Goal: Communication & Community: Participate in discussion

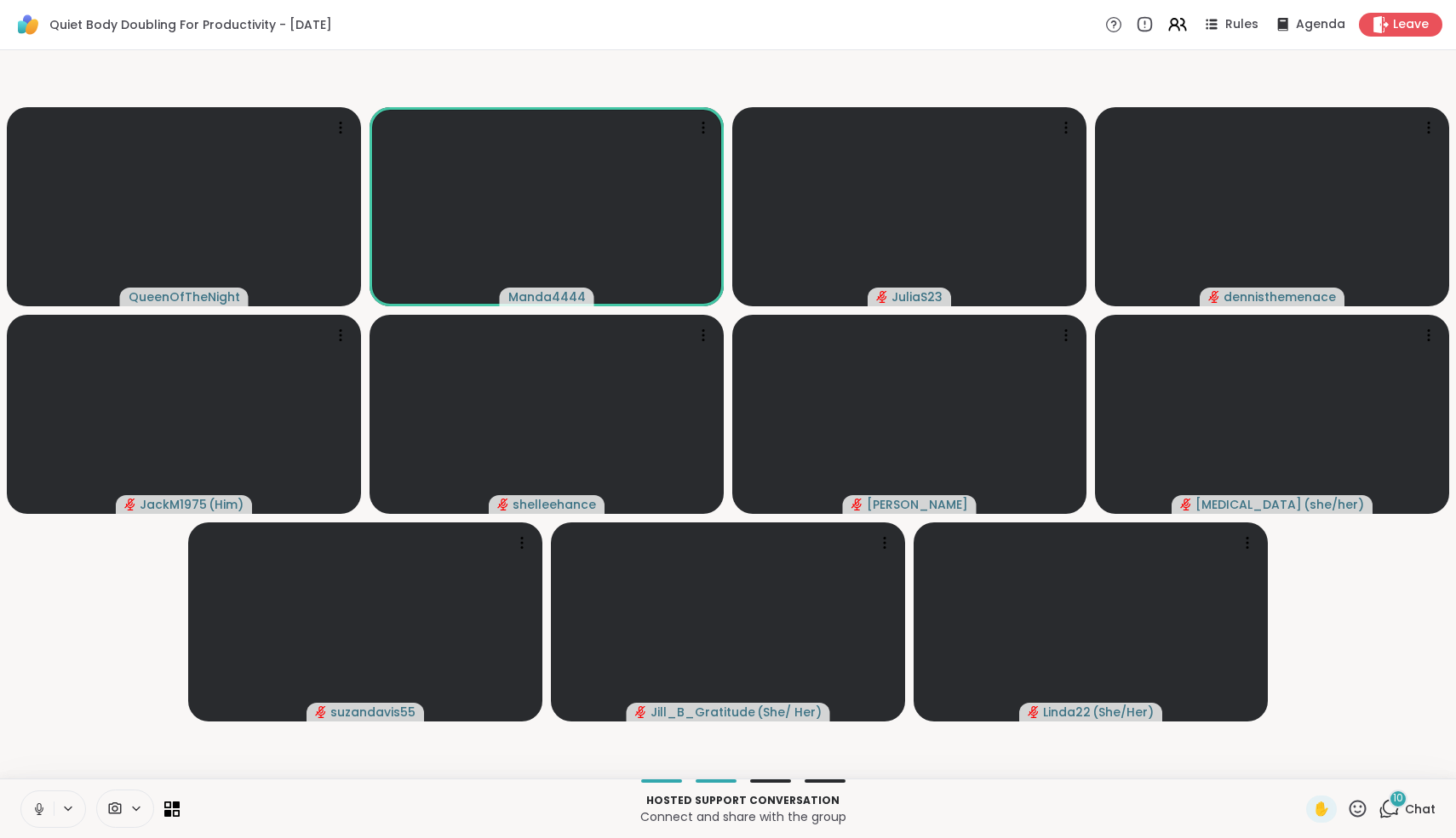
click at [40, 806] on icon at bounding box center [40, 810] width 16 height 16
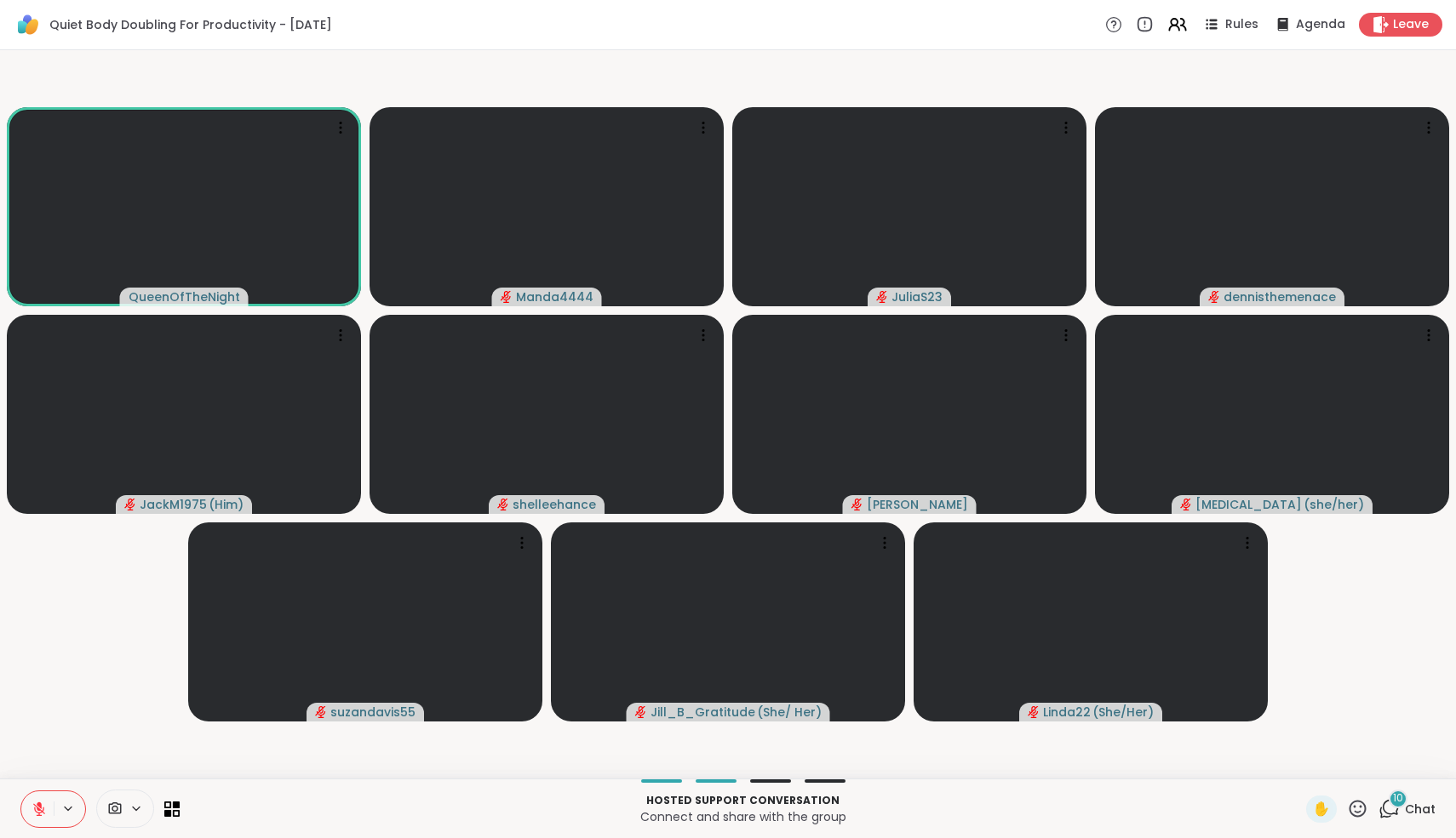
click at [40, 806] on icon at bounding box center [39, 805] width 5 height 7
click at [40, 806] on icon at bounding box center [40, 810] width 16 height 16
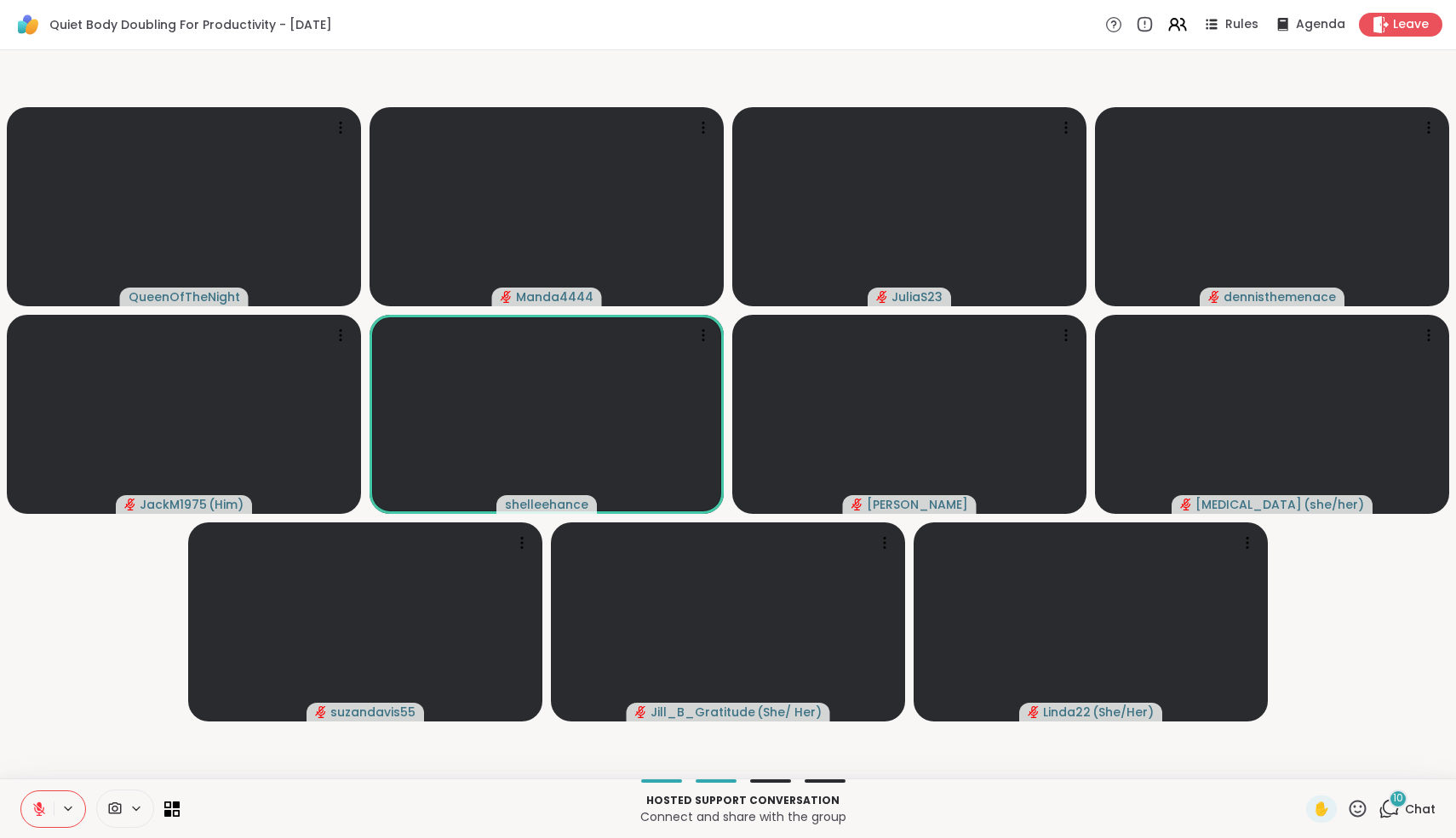
click at [40, 806] on icon at bounding box center [39, 805] width 5 height 7
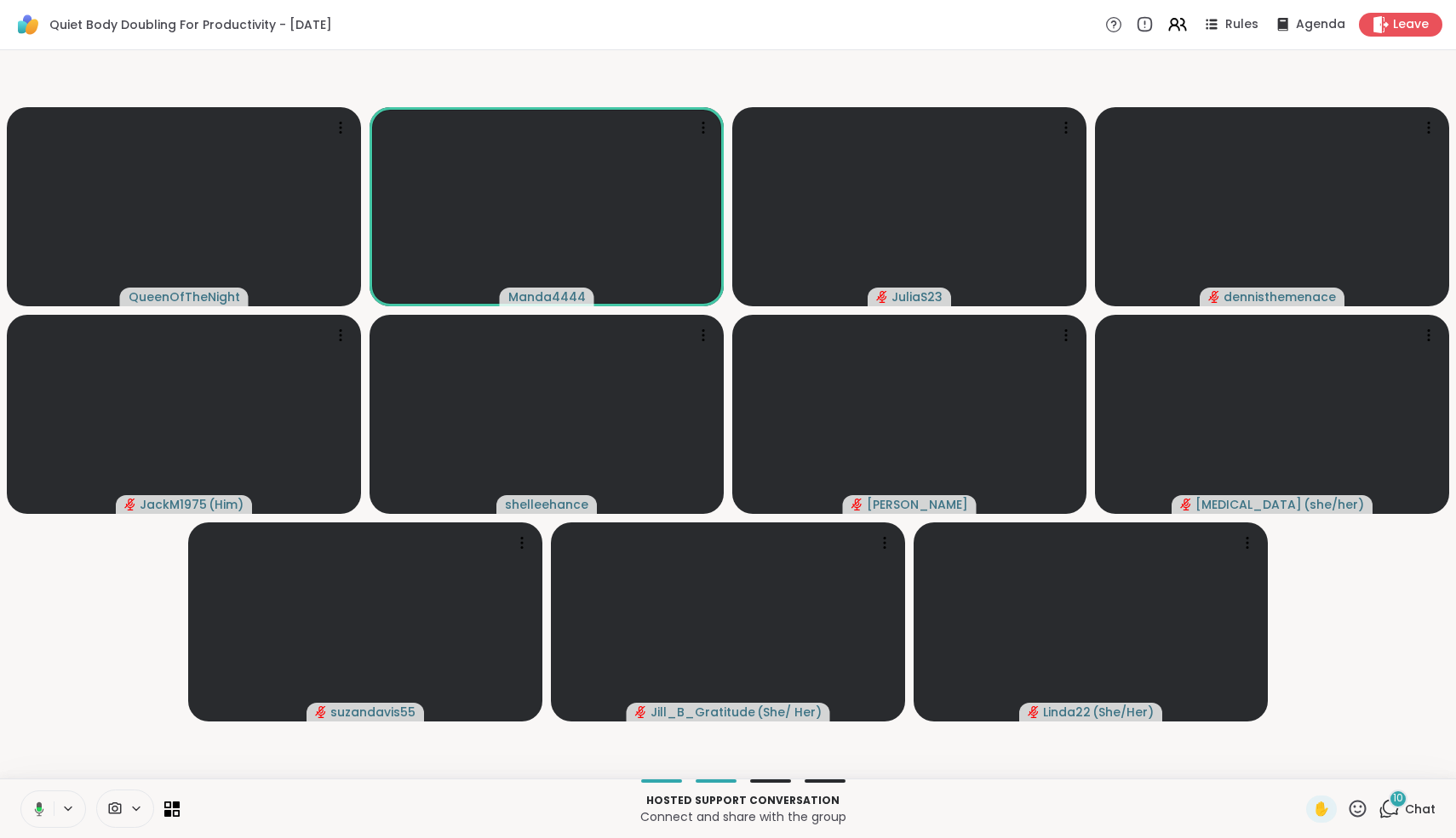
click at [40, 806] on icon at bounding box center [39, 809] width 9 height 15
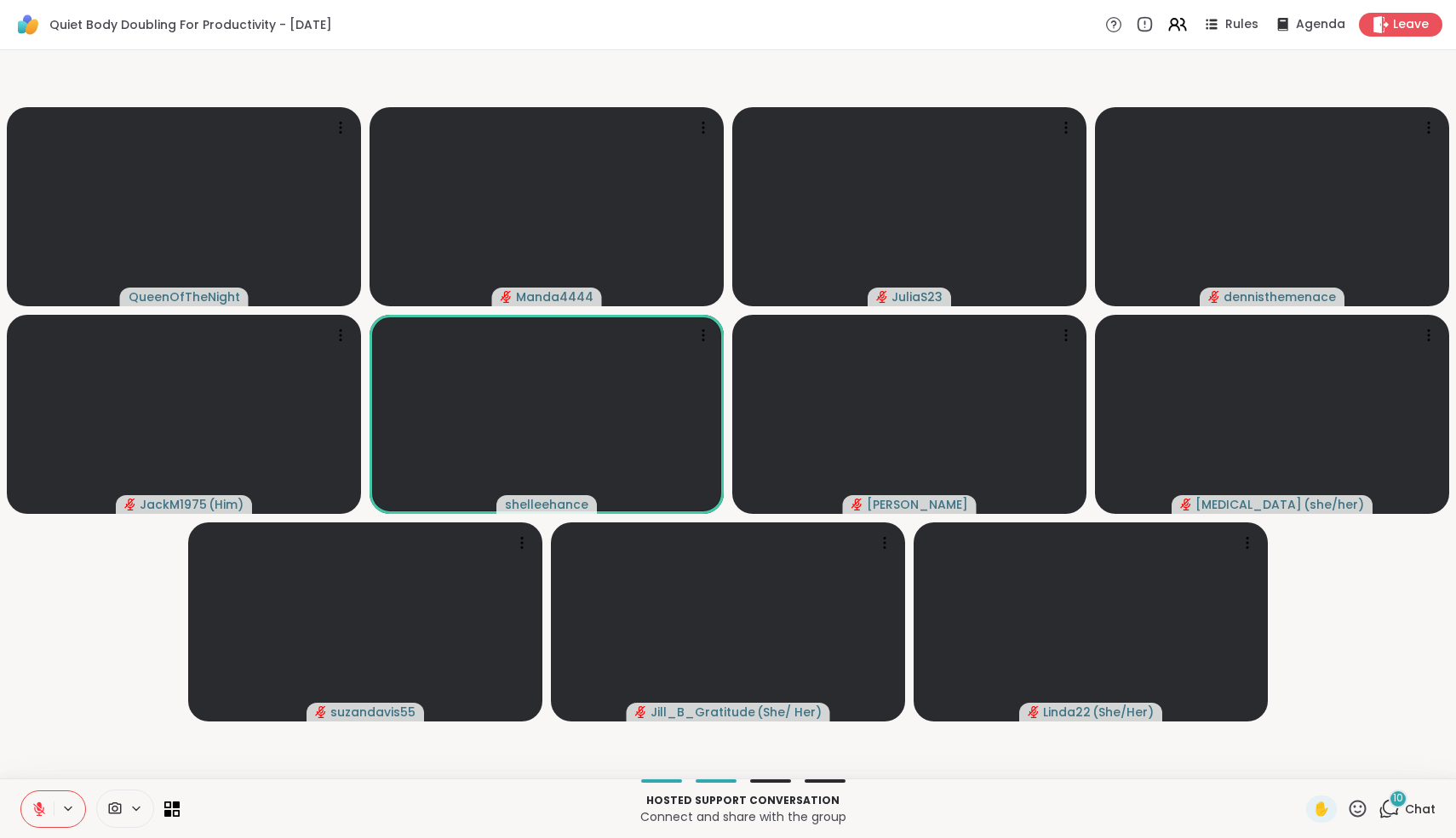
click at [40, 806] on icon at bounding box center [39, 805] width 5 height 7
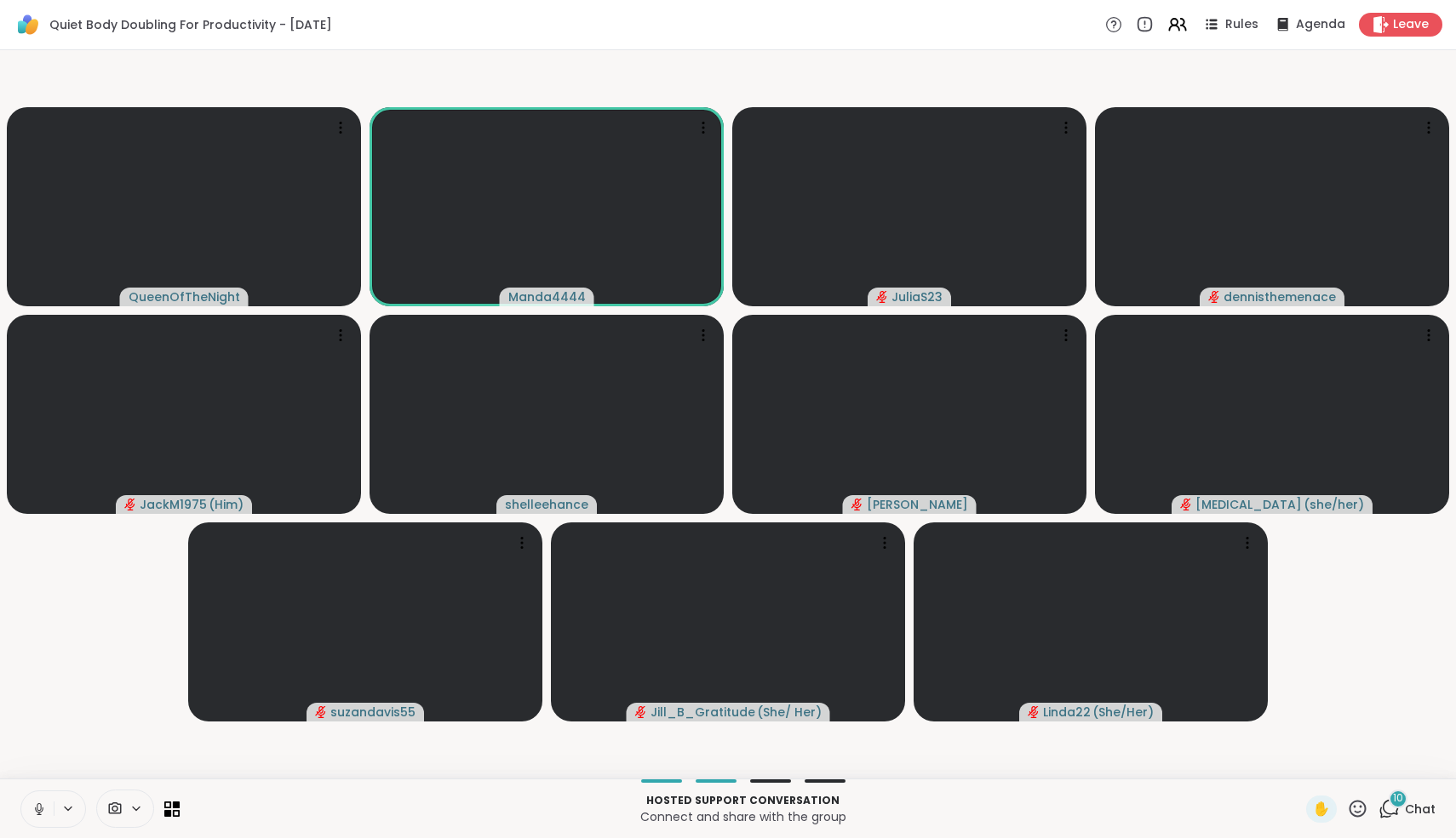
click at [40, 806] on icon at bounding box center [40, 810] width 16 height 16
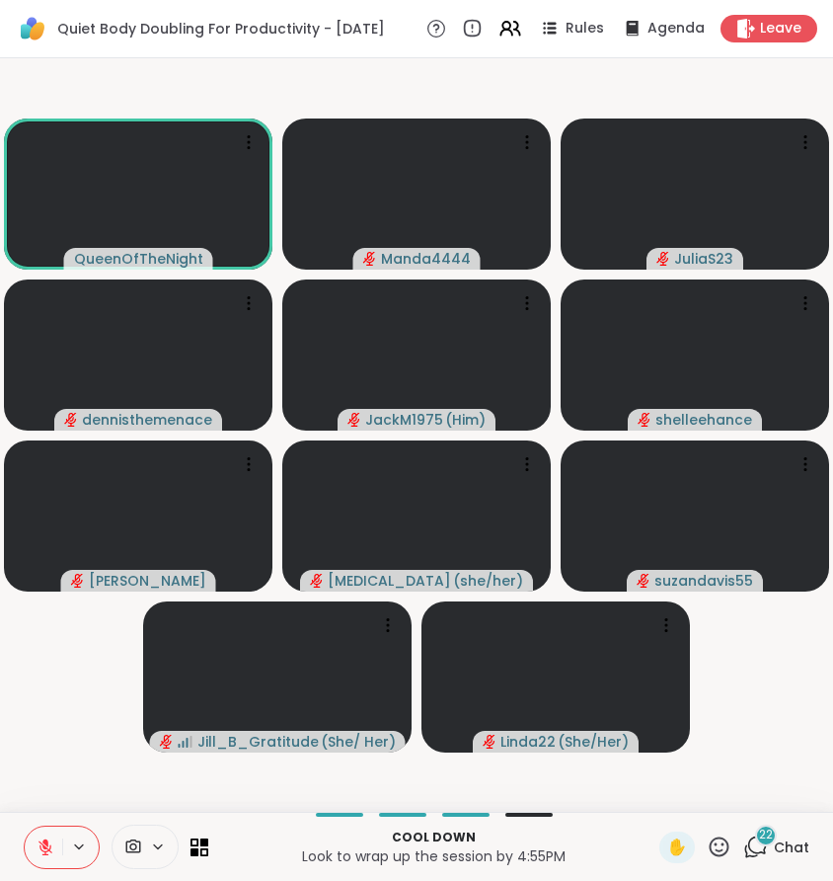
click at [771, 842] on span "22" at bounding box center [766, 834] width 14 height 17
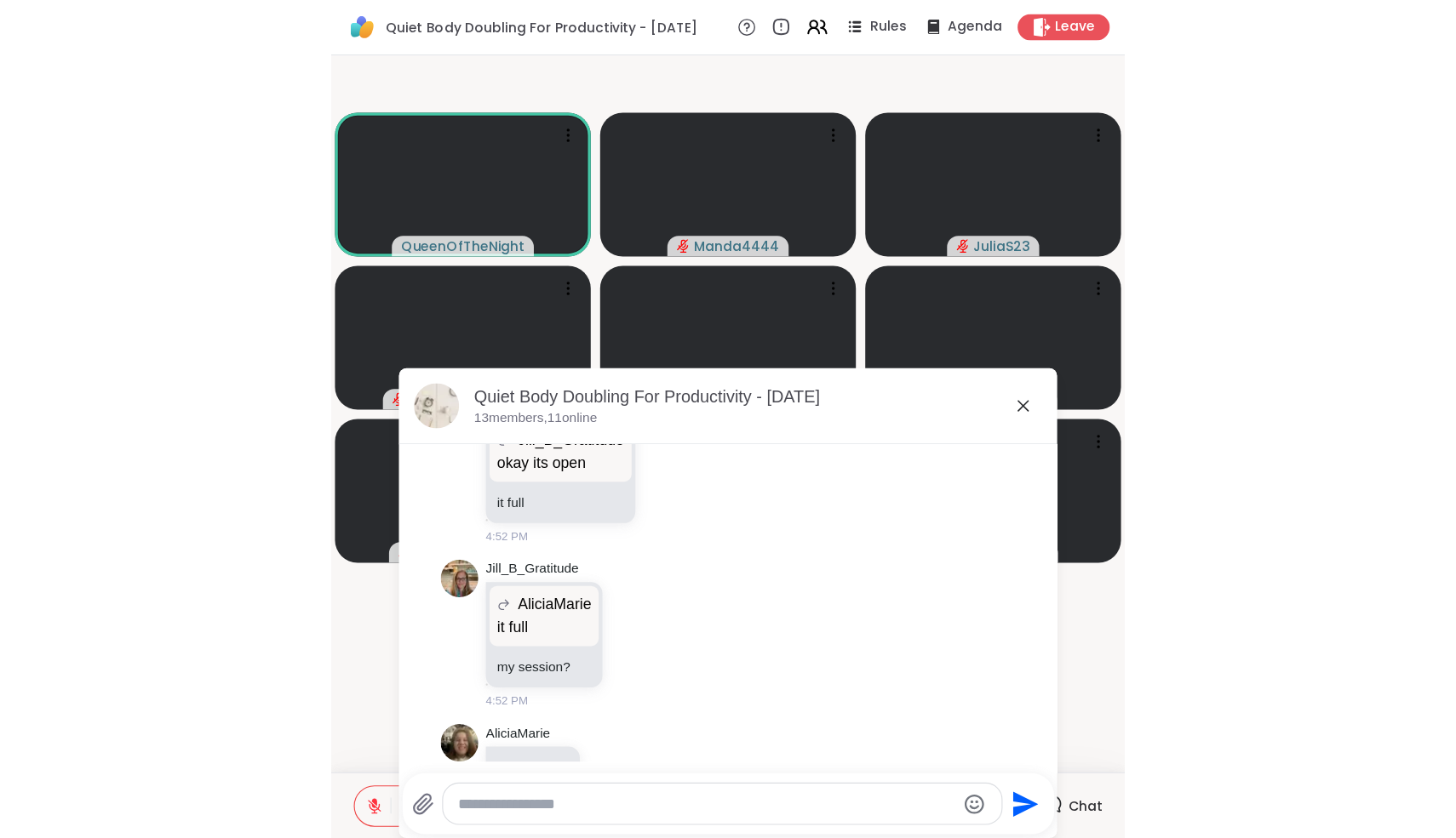
scroll to position [3292, 0]
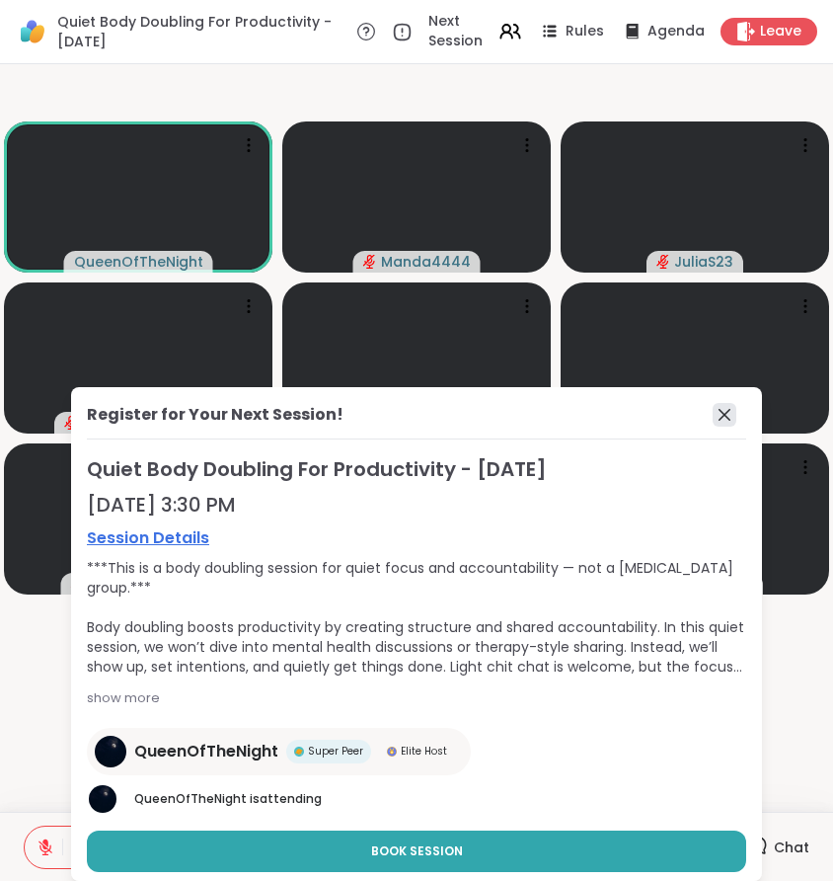
click at [724, 416] on icon at bounding box center [725, 415] width 12 height 12
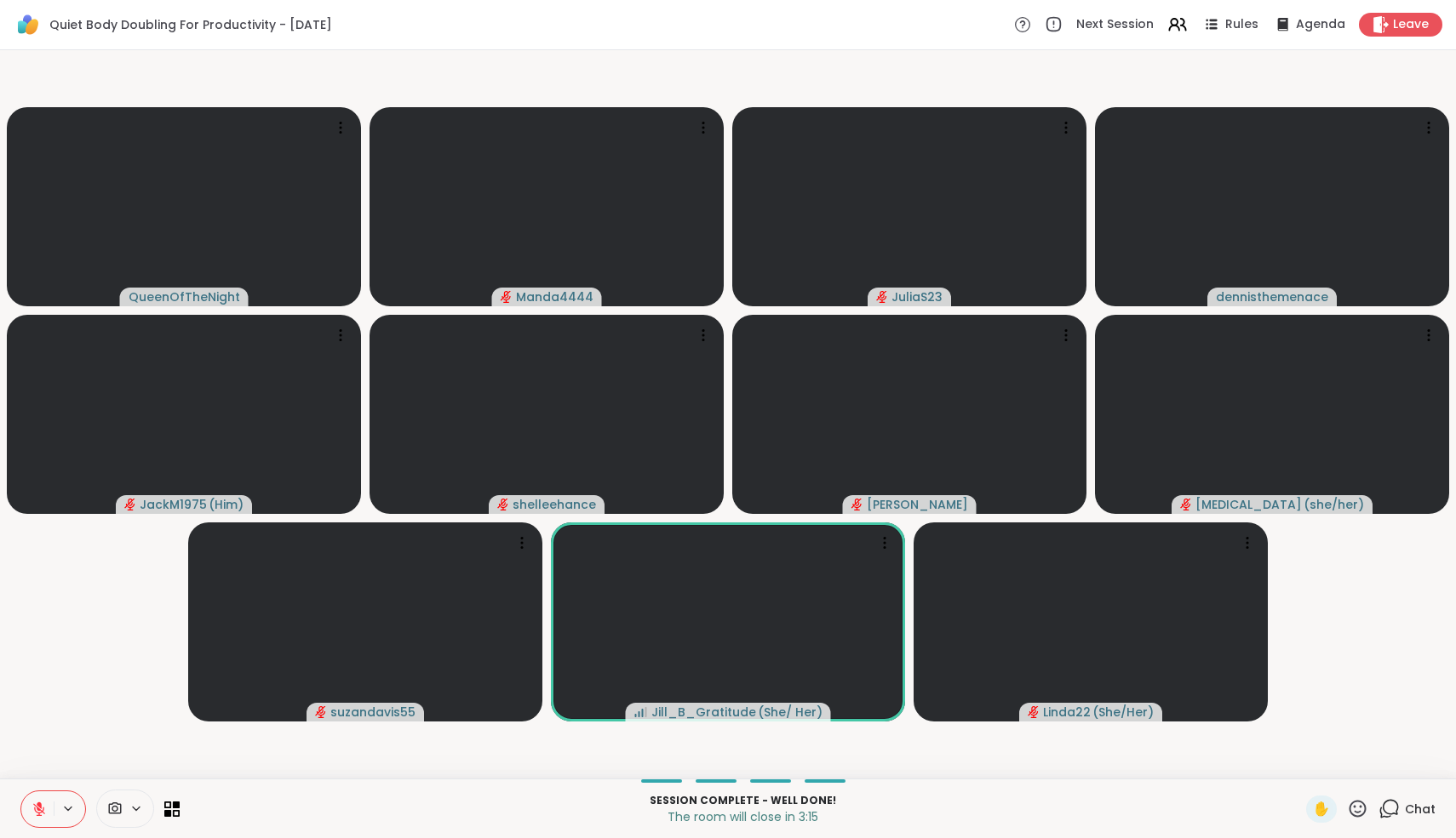
click at [35, 817] on button at bounding box center [38, 809] width 33 height 35
click at [39, 816] on icon at bounding box center [40, 810] width 16 height 16
click at [39, 816] on icon at bounding box center [39, 810] width 12 height 12
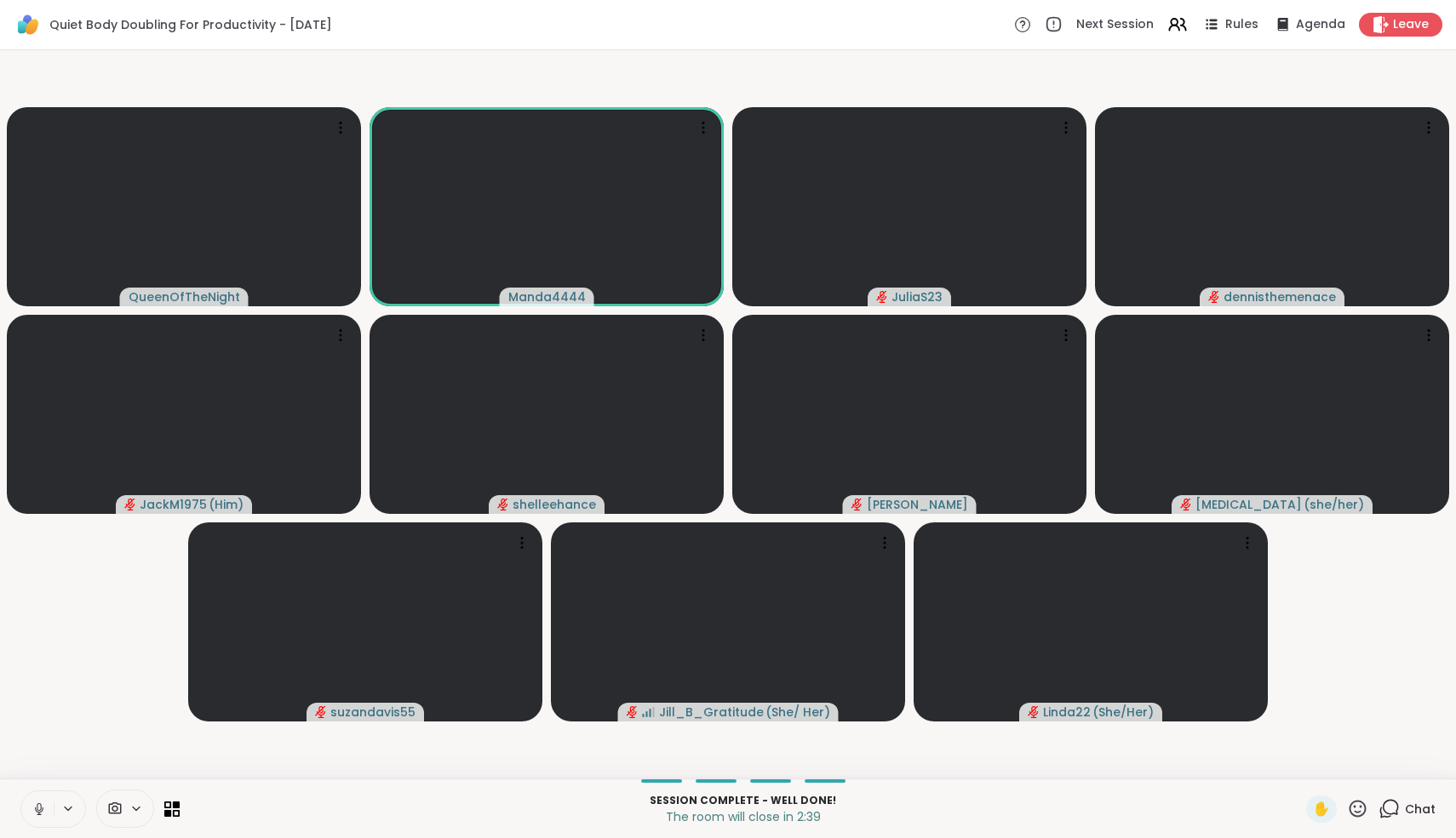
click at [41, 806] on icon at bounding box center [40, 810] width 16 height 16
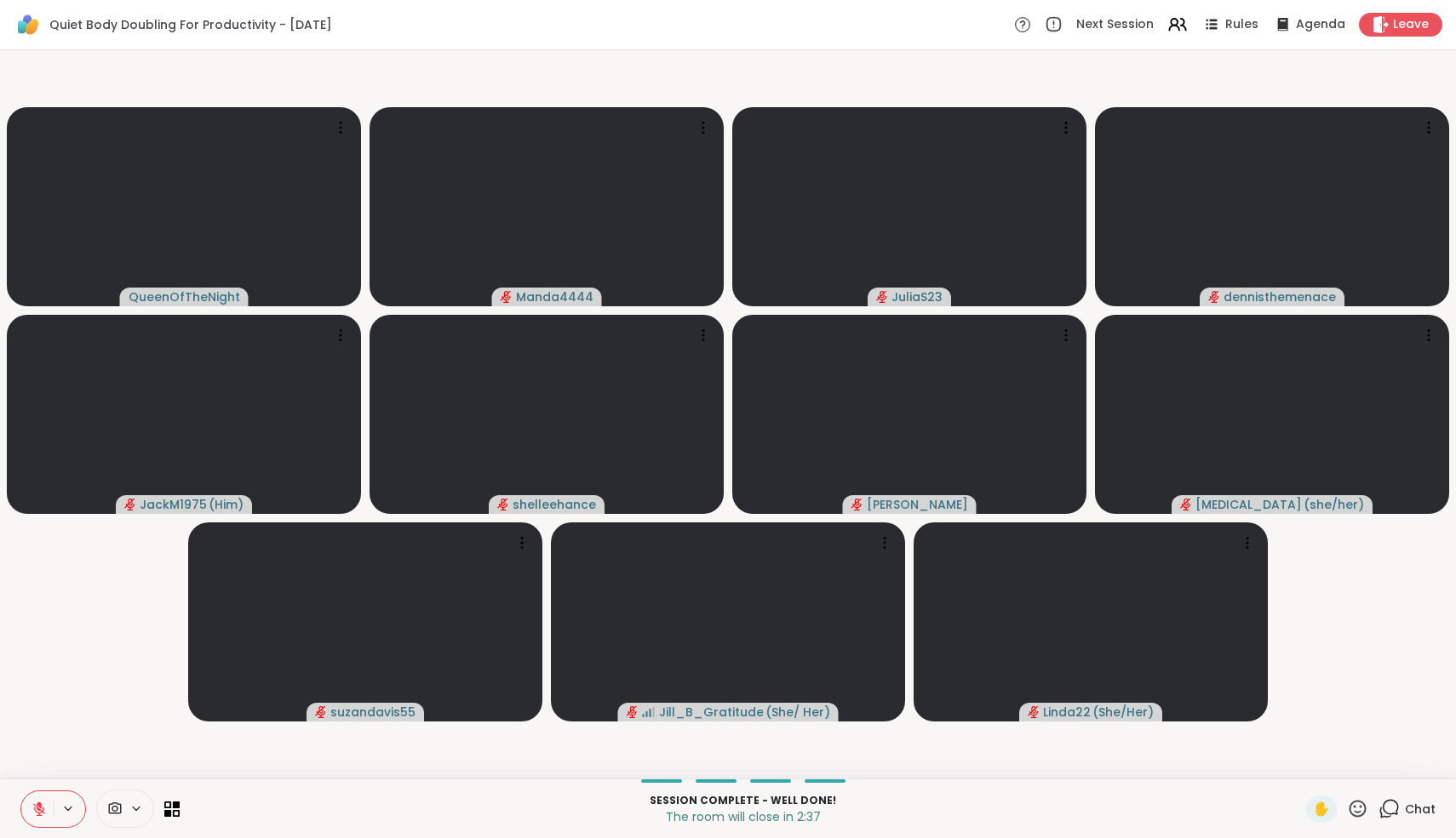
click at [33, 812] on icon at bounding box center [40, 810] width 16 height 16
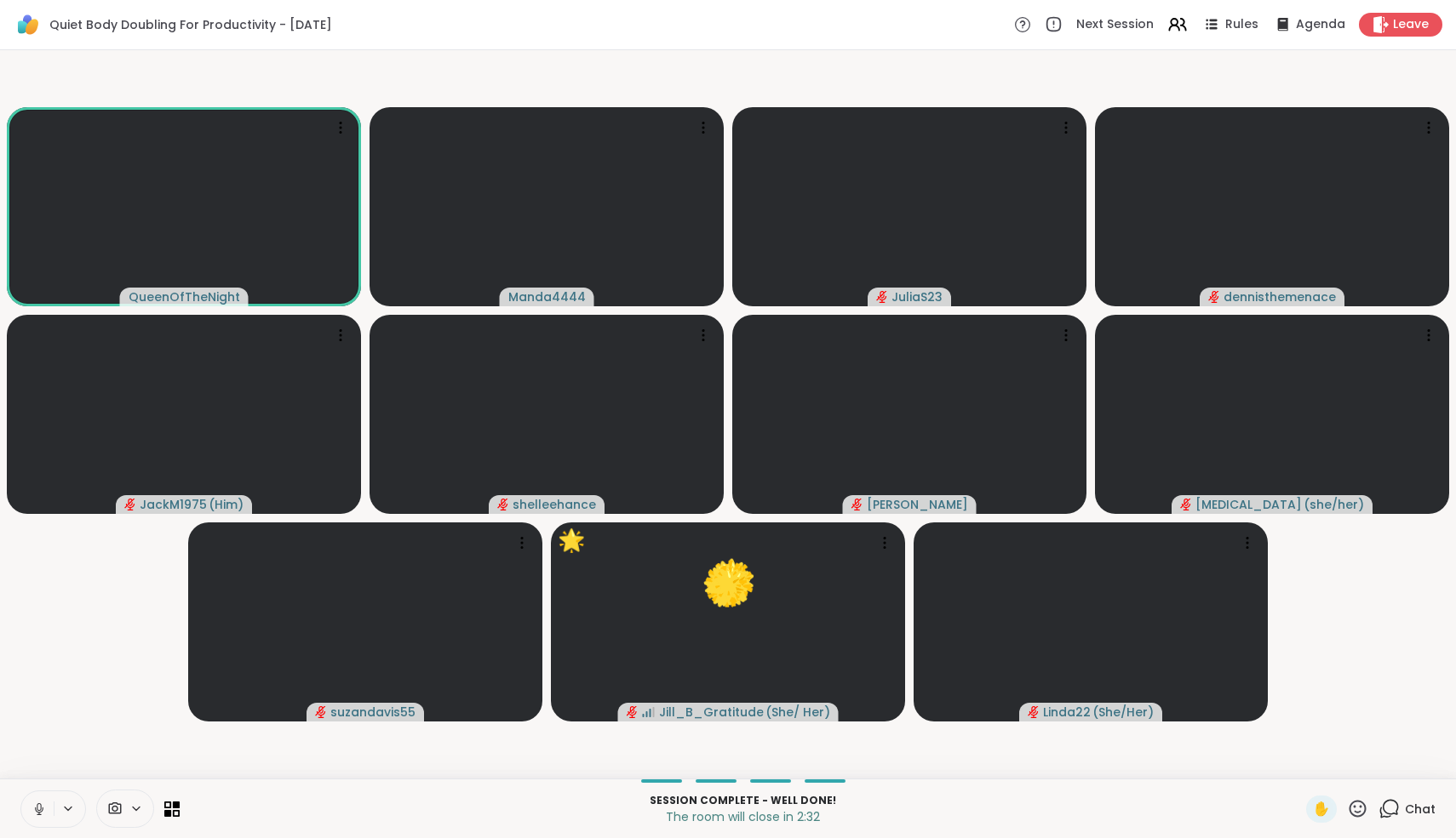
click at [44, 808] on icon at bounding box center [40, 810] width 16 height 16
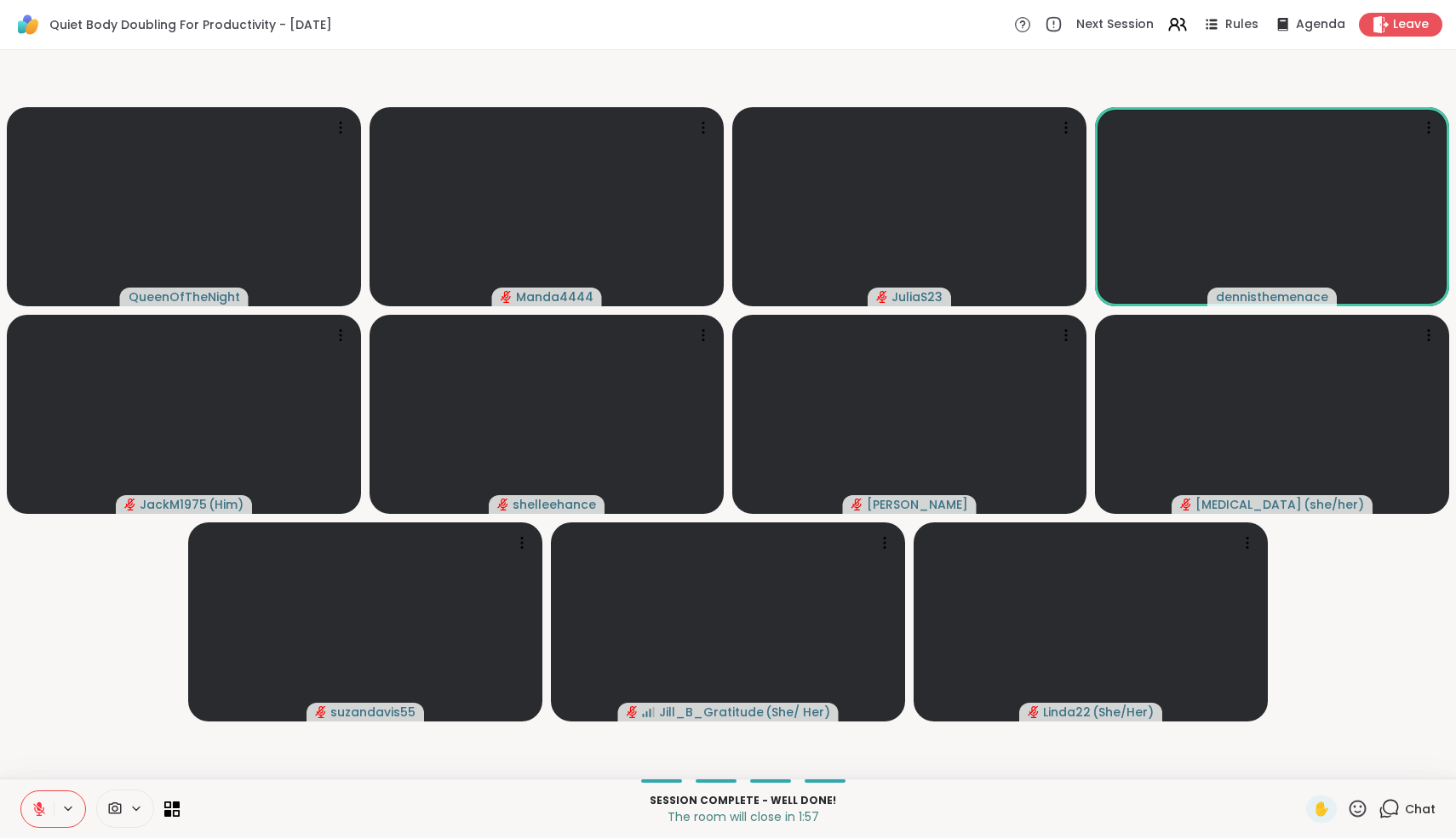
click at [1365, 819] on icon at bounding box center [1358, 809] width 22 height 22
click at [1385, 768] on span "🌟" at bounding box center [1383, 765] width 17 height 21
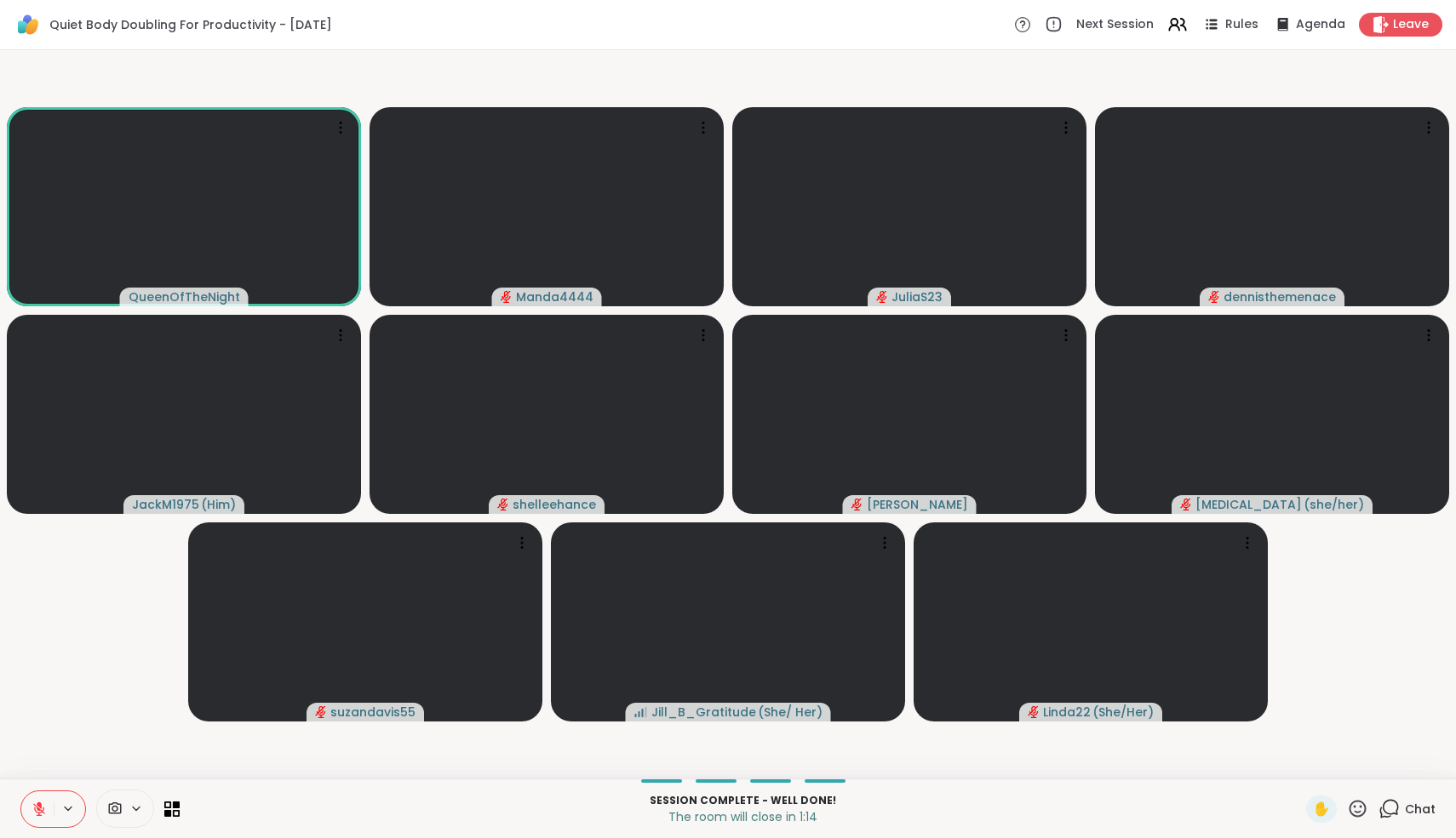
click at [1359, 813] on icon at bounding box center [1359, 809] width 17 height 17
click at [1316, 767] on span "❤️" at bounding box center [1308, 765] width 17 height 21
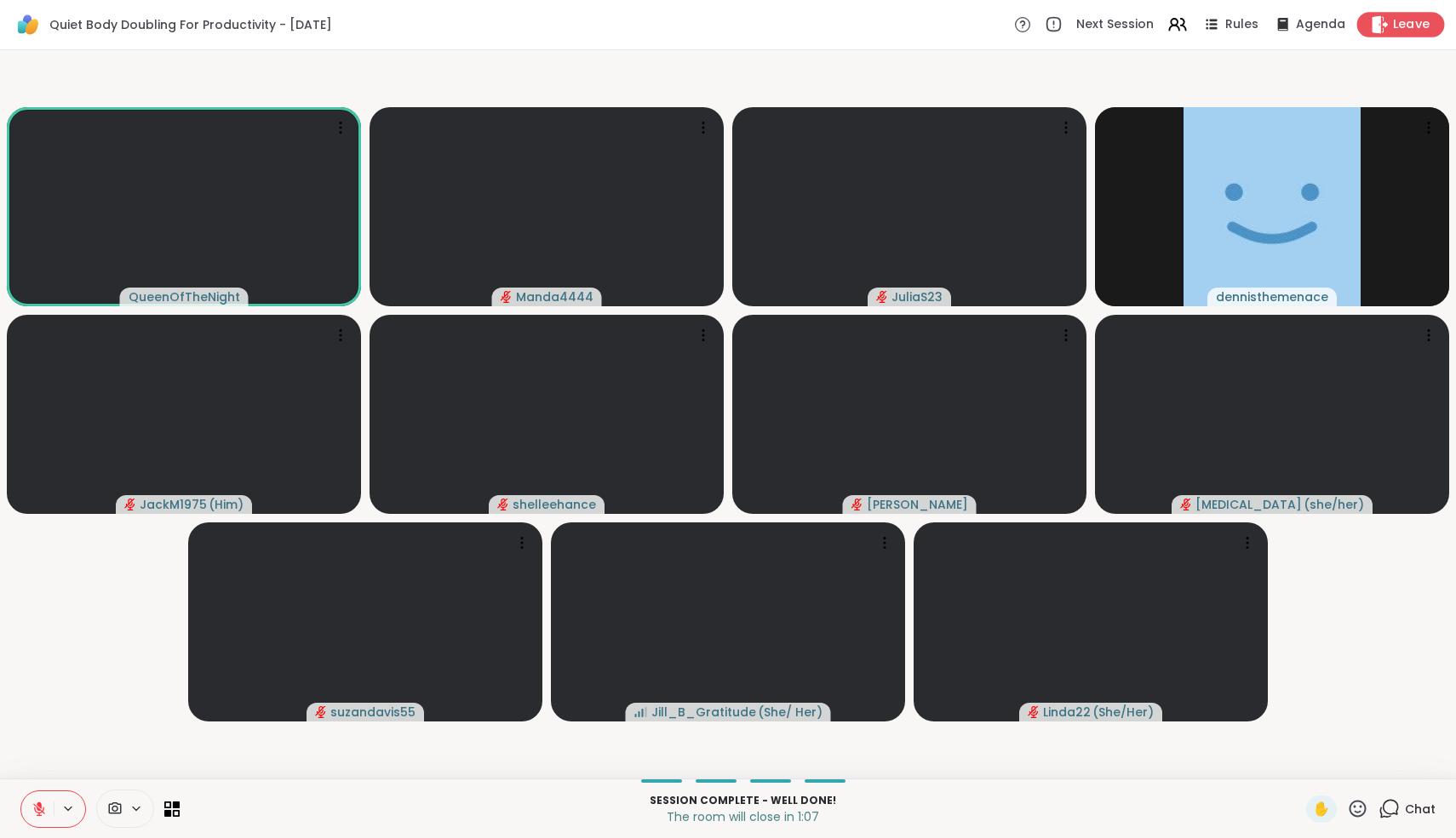
click at [1425, 36] on div "Leave" at bounding box center [1402, 24] width 88 height 25
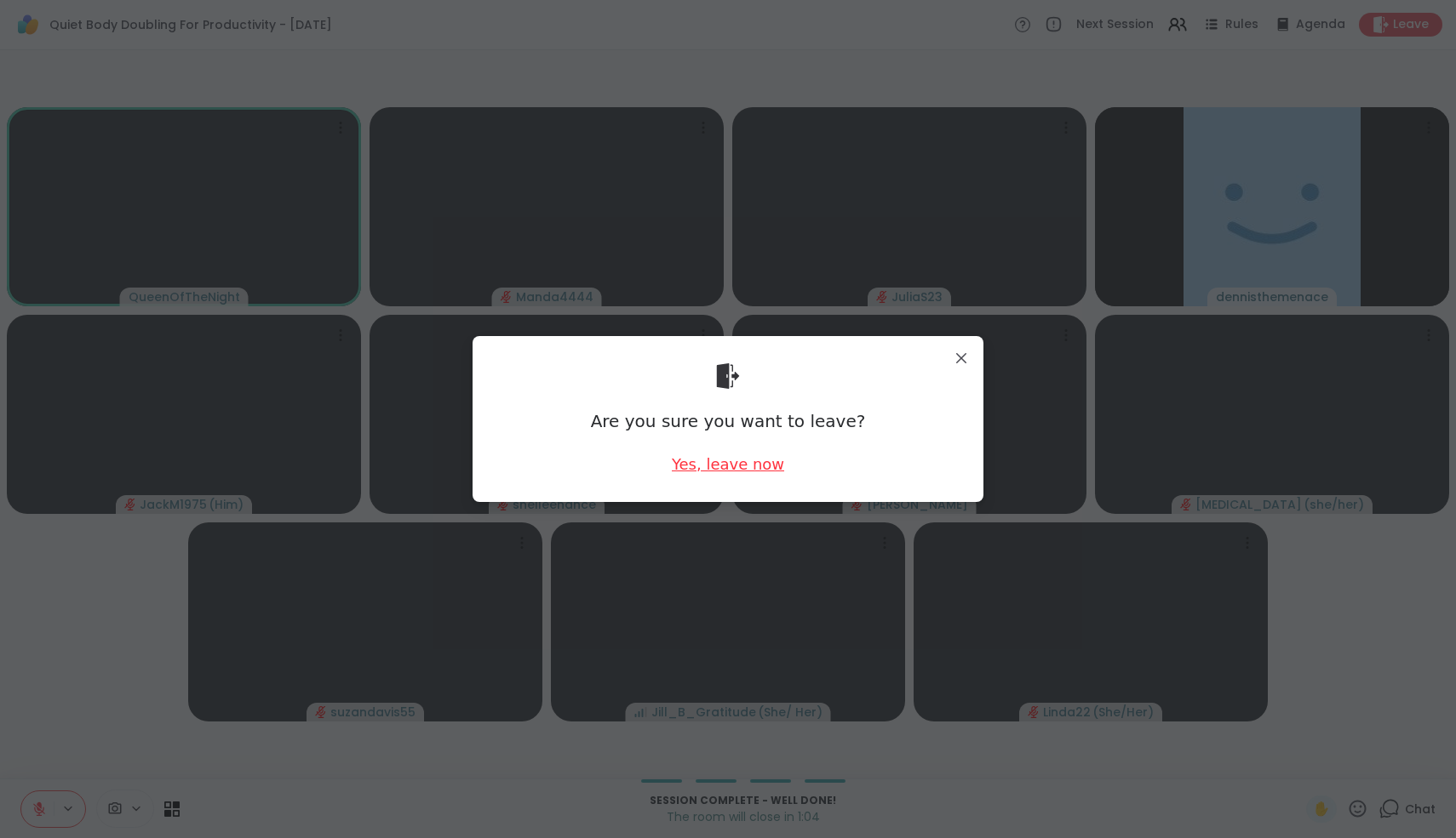
click at [728, 472] on div "Yes, leave now" at bounding box center [728, 464] width 112 height 22
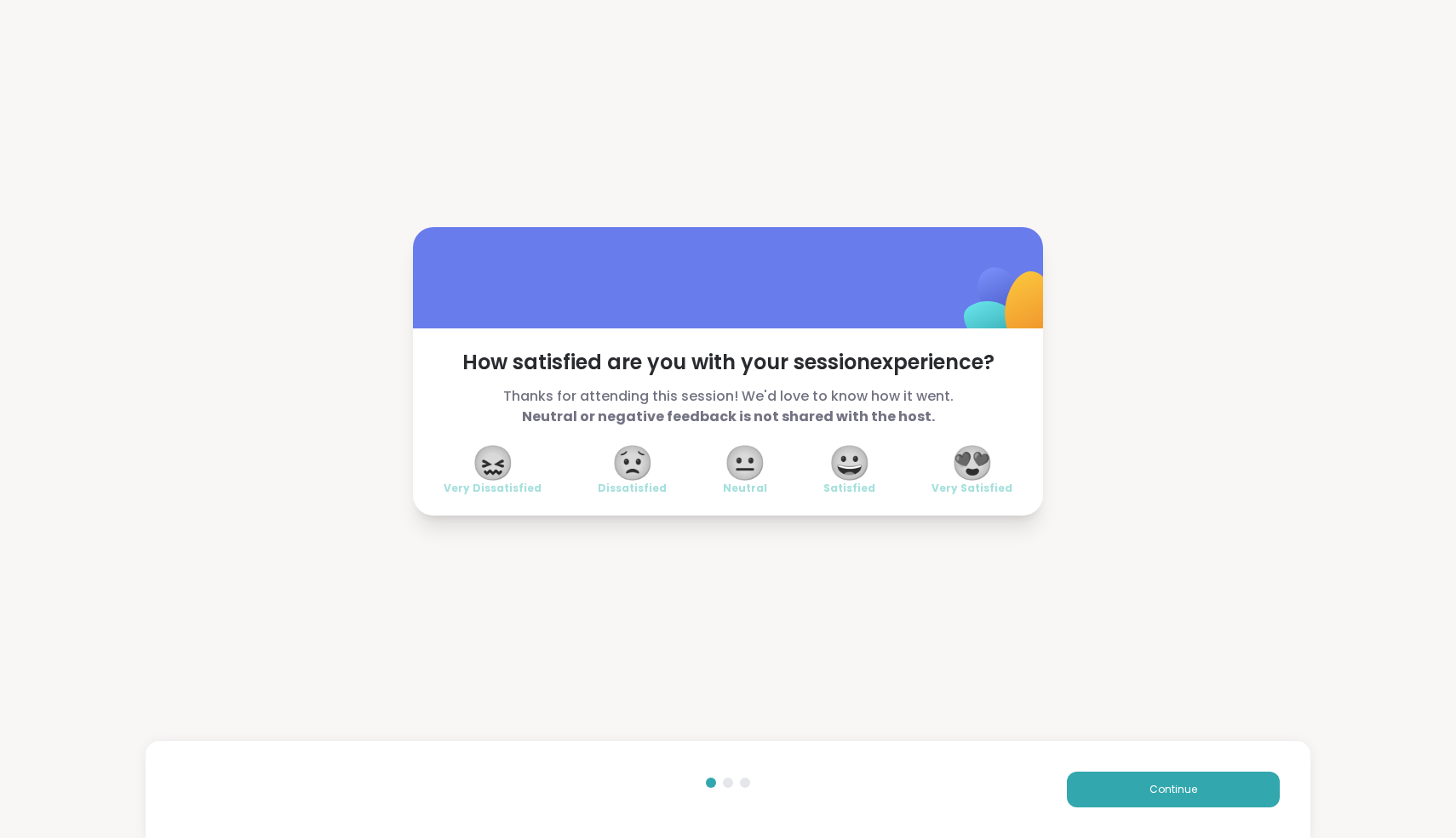
click at [984, 468] on span "😍" at bounding box center [972, 463] width 42 height 31
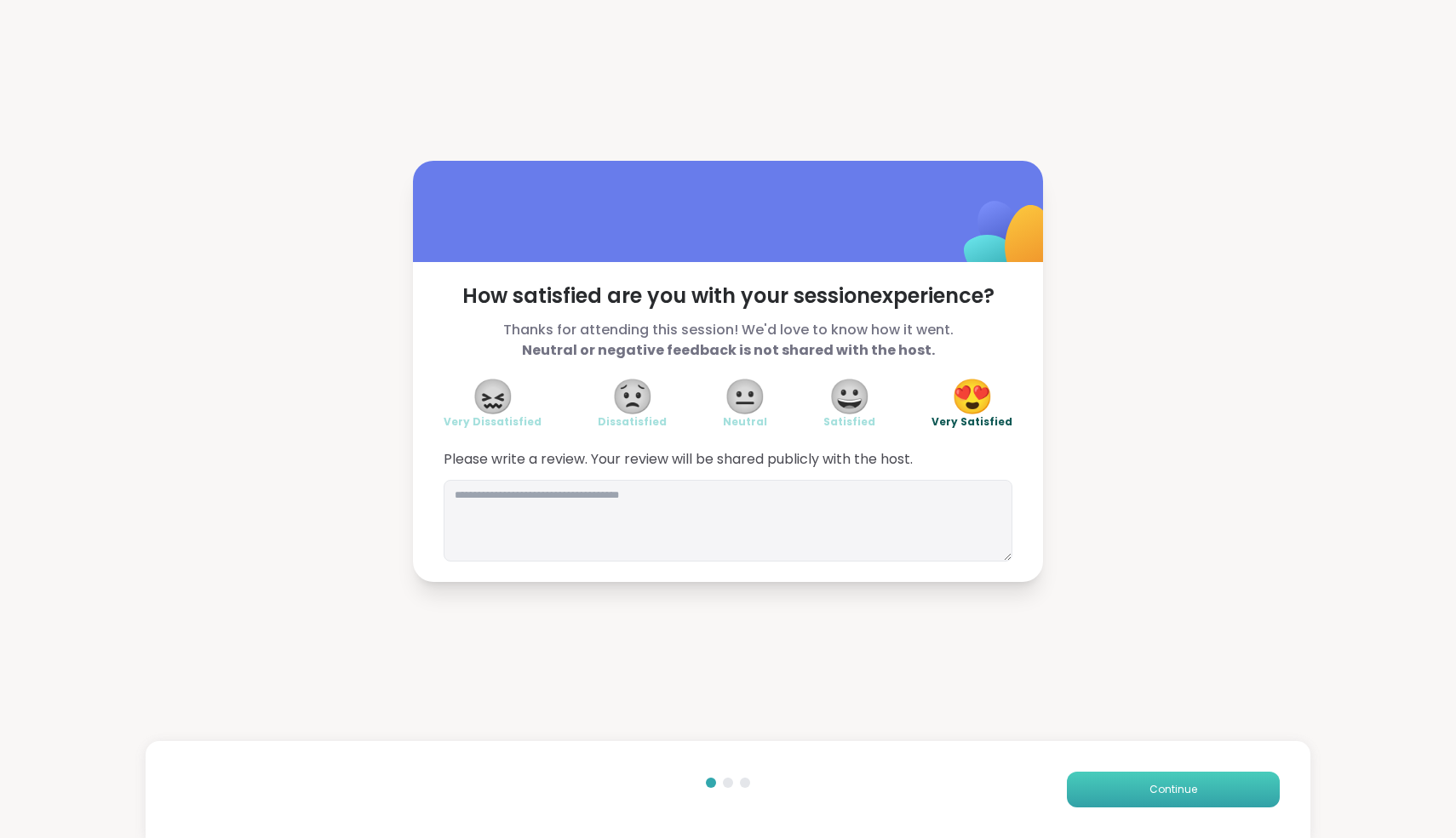
click at [1188, 791] on span "Continue" at bounding box center [1173, 790] width 47 height 16
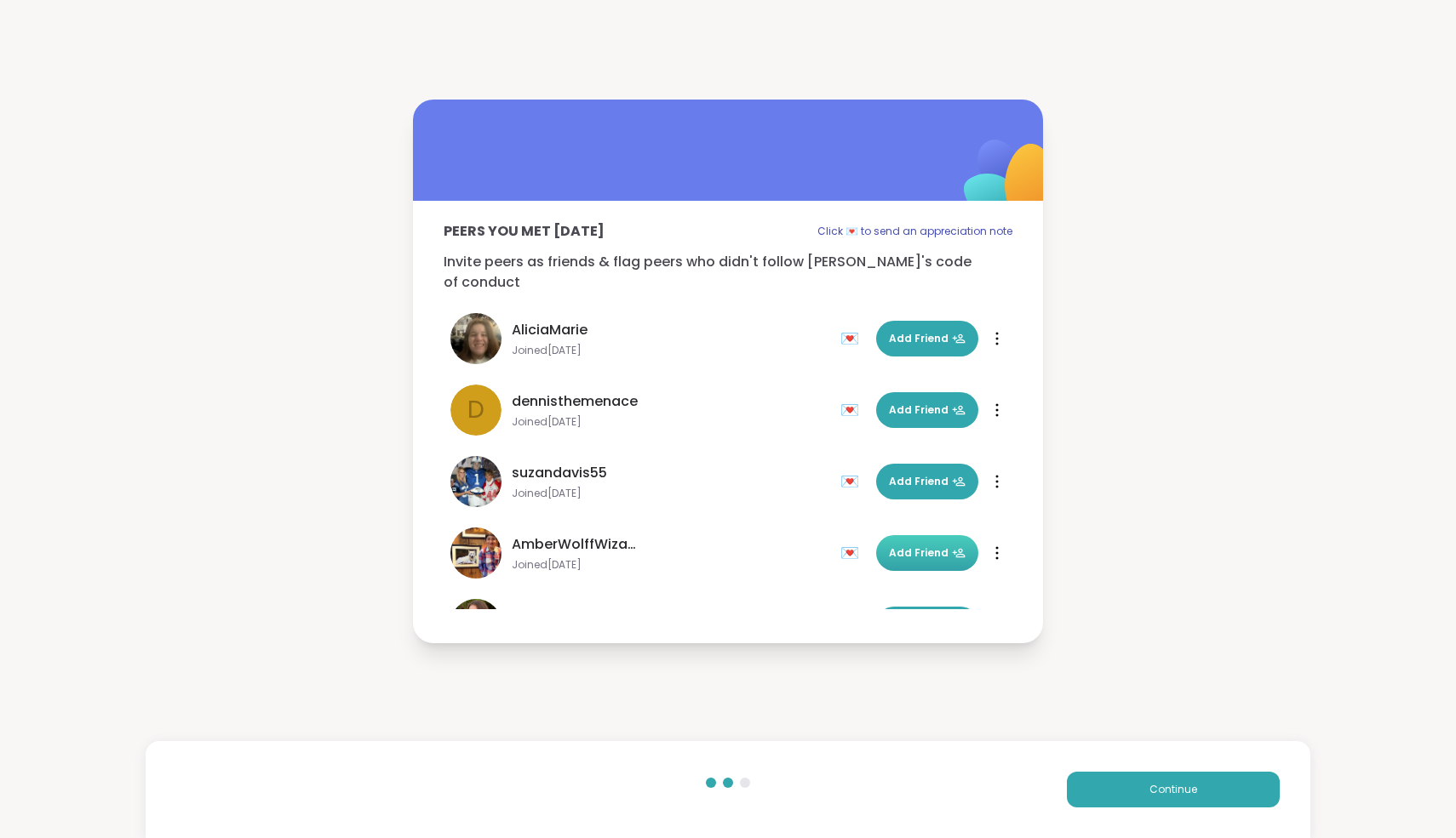
click at [930, 546] on span "Add Friend" at bounding box center [927, 553] width 77 height 16
click at [1186, 804] on button "Continue" at bounding box center [1173, 789] width 213 height 35
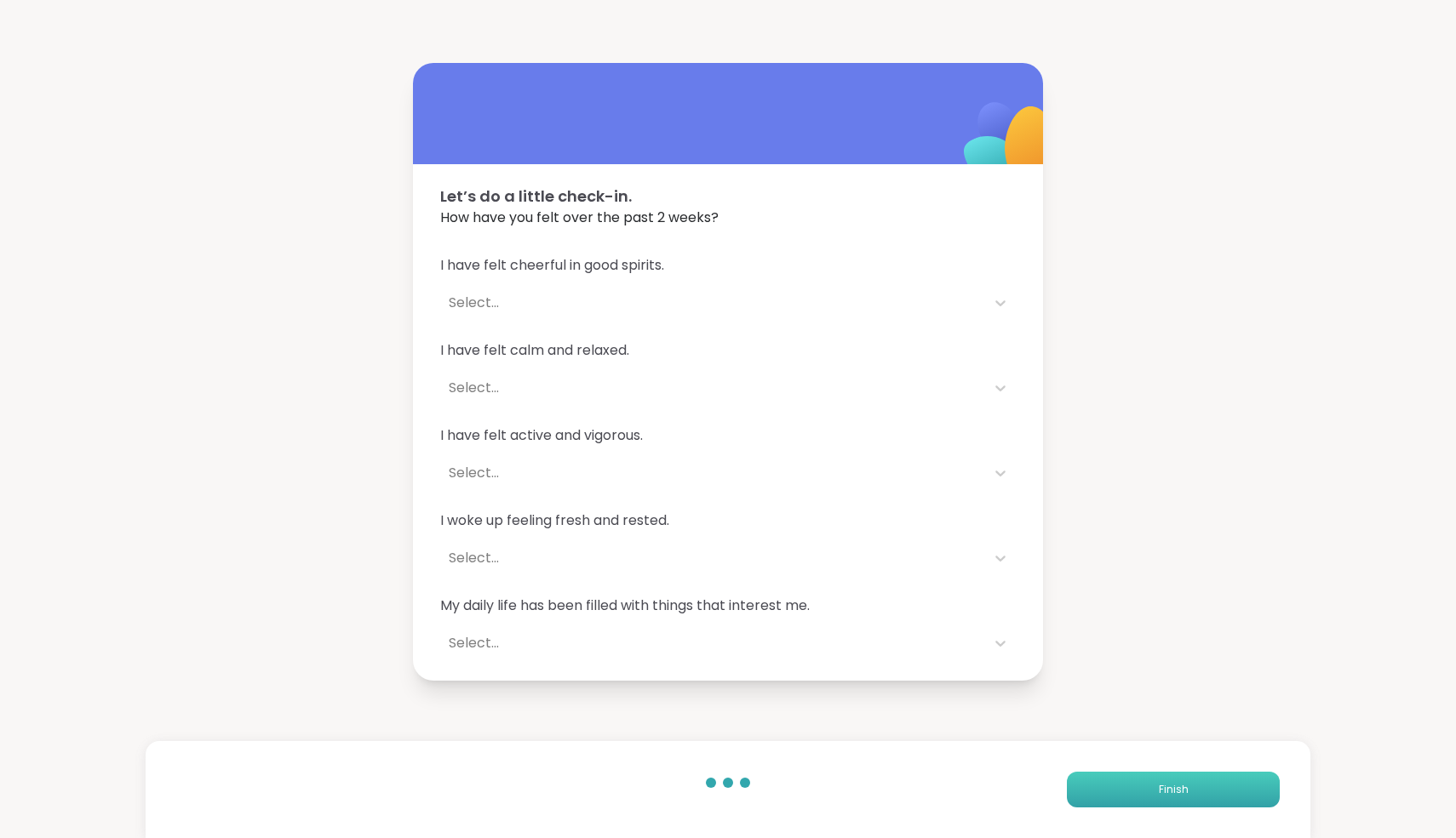
click at [1186, 804] on button "Finish" at bounding box center [1173, 789] width 213 height 35
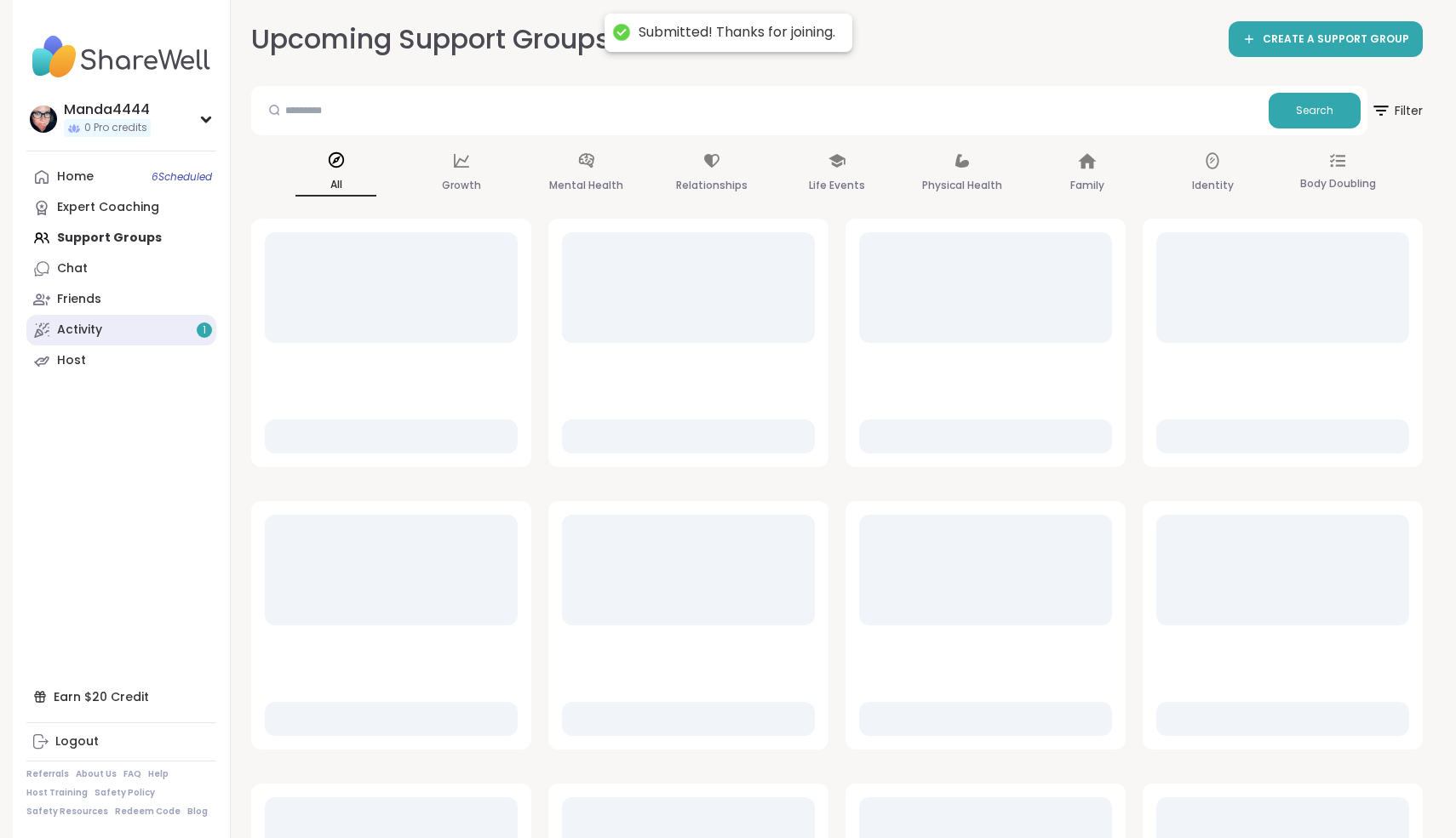
click at [91, 335] on div "Activity 1" at bounding box center [79, 330] width 45 height 17
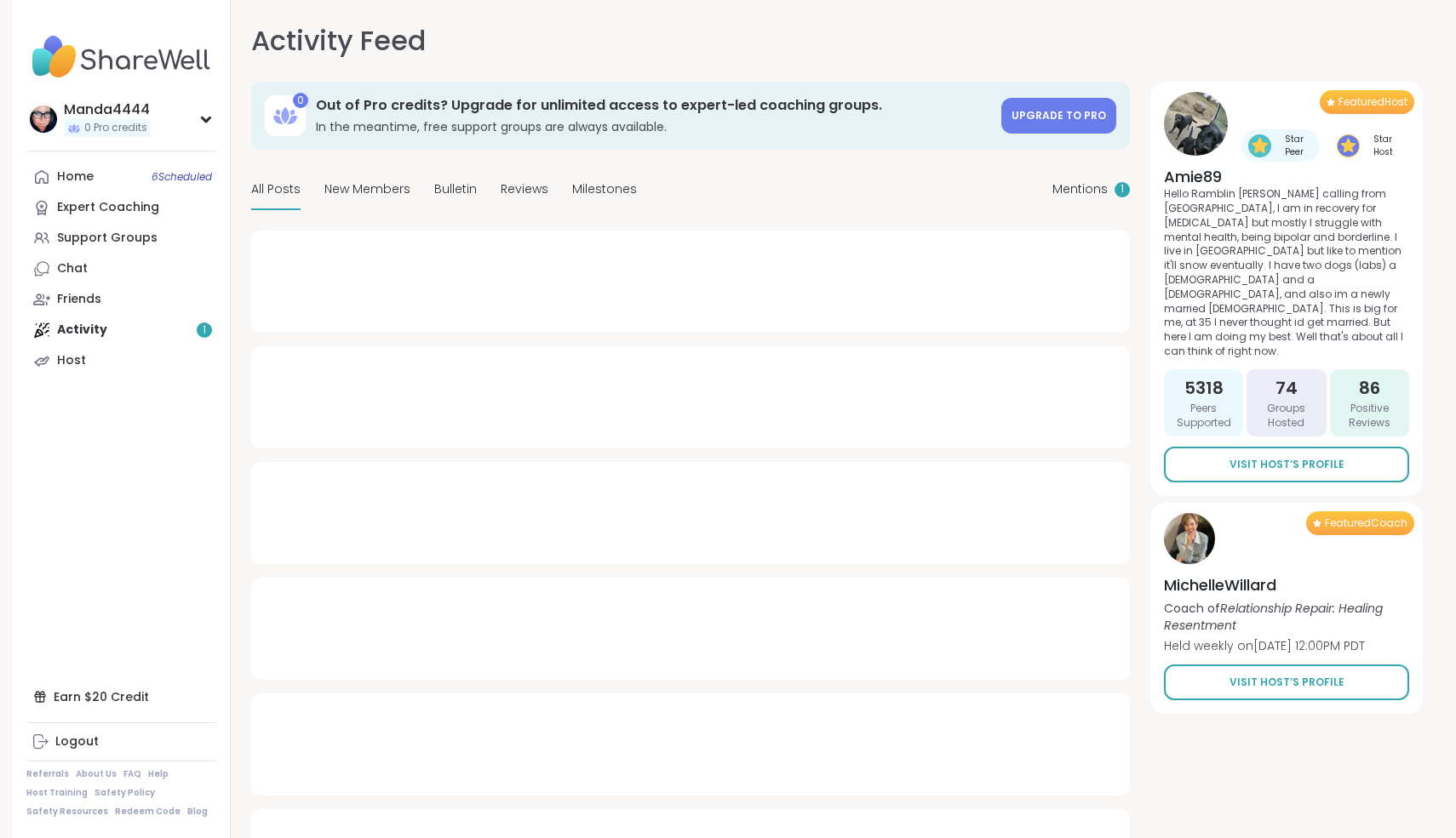
type textarea "*"
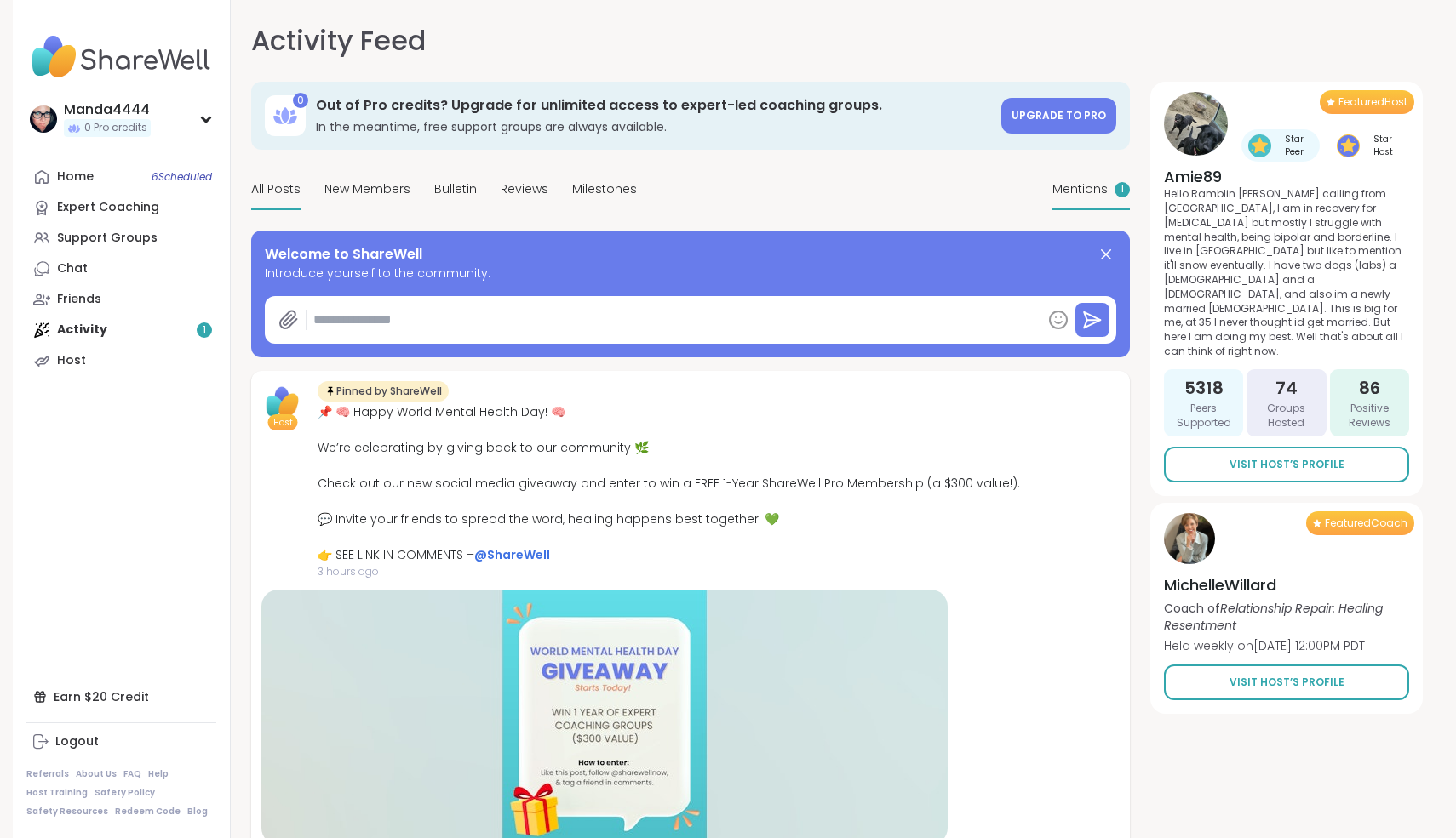
click at [1088, 191] on span "Mentions" at bounding box center [1080, 189] width 55 height 18
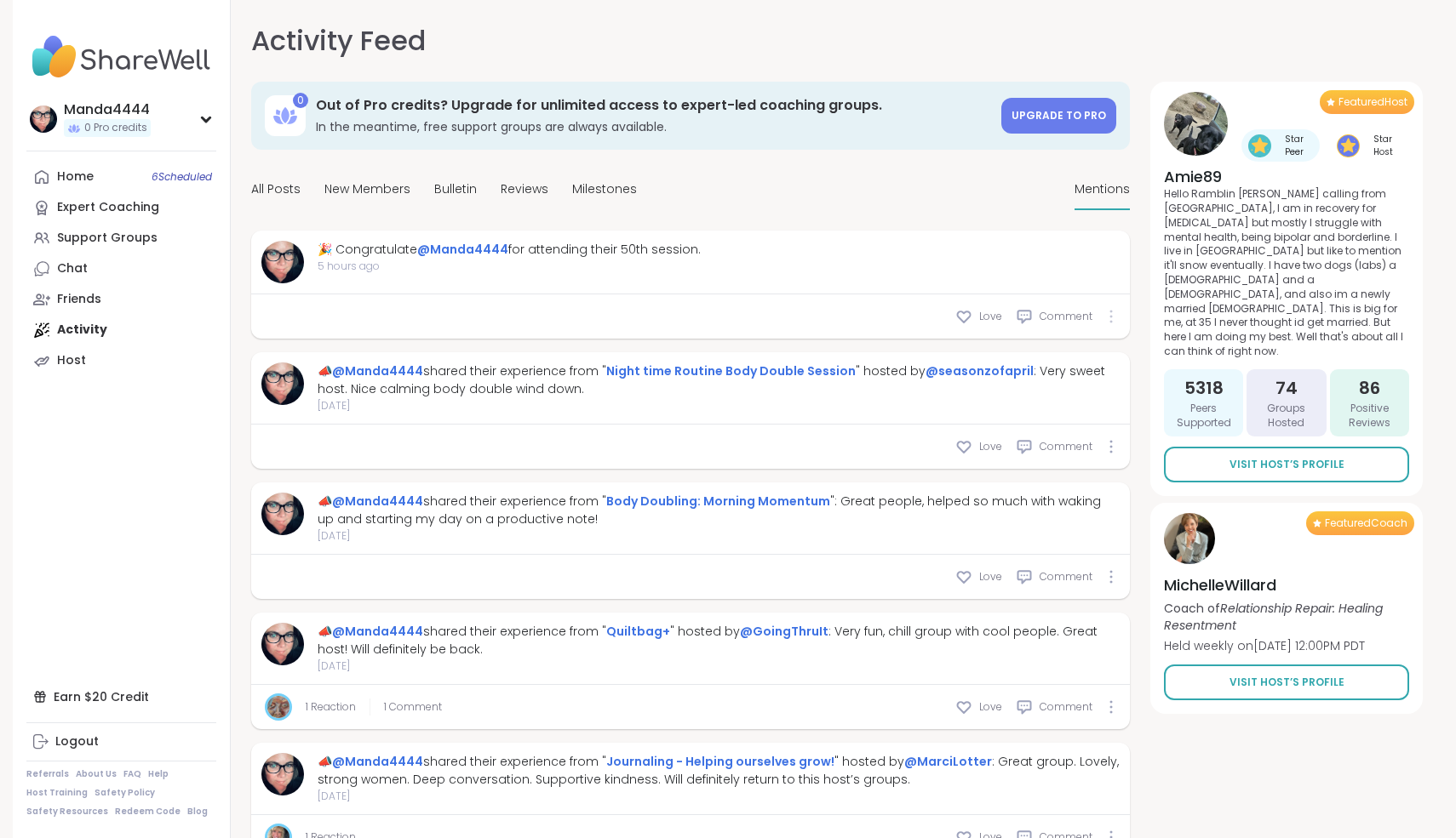
click at [1114, 317] on div at bounding box center [1111, 316] width 10 height 14
click at [1084, 272] on div "🎉 Congratulate @Manda4444 for attending their 50th session. 5 hours ago" at bounding box center [690, 261] width 858 height 42
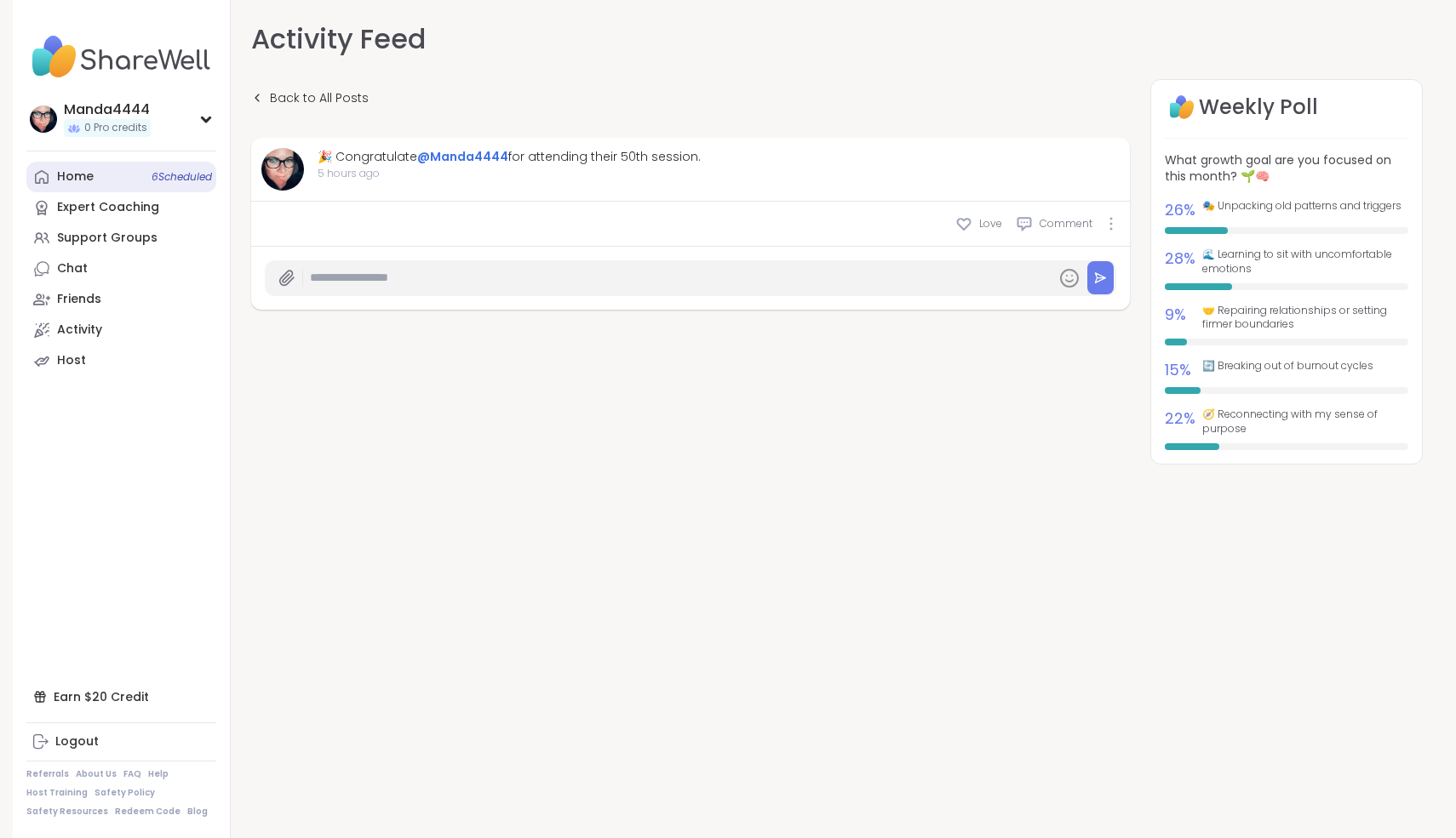
click at [92, 172] on div "Home 6 Scheduled" at bounding box center [75, 177] width 36 height 17
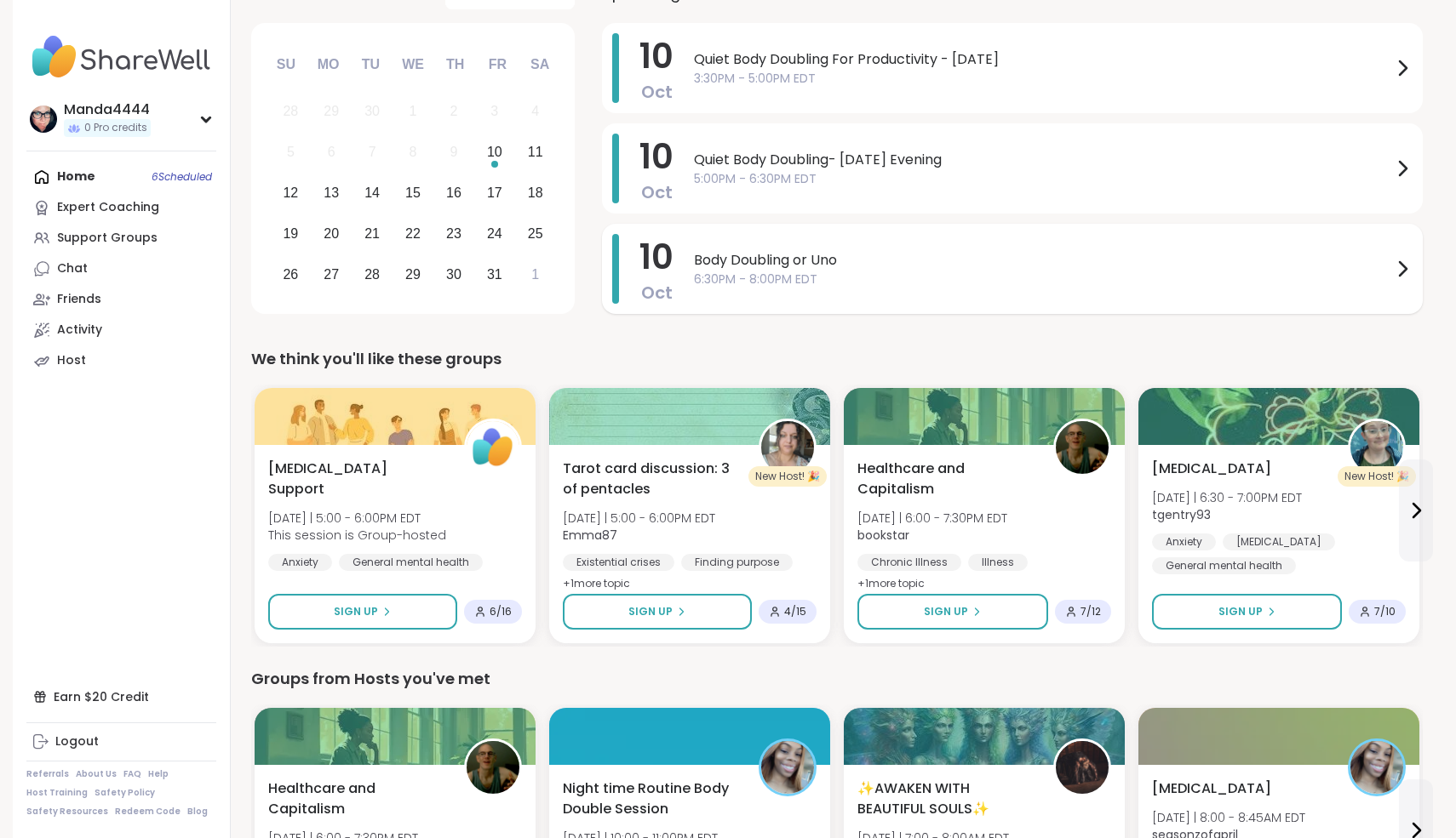
scroll to position [237, 0]
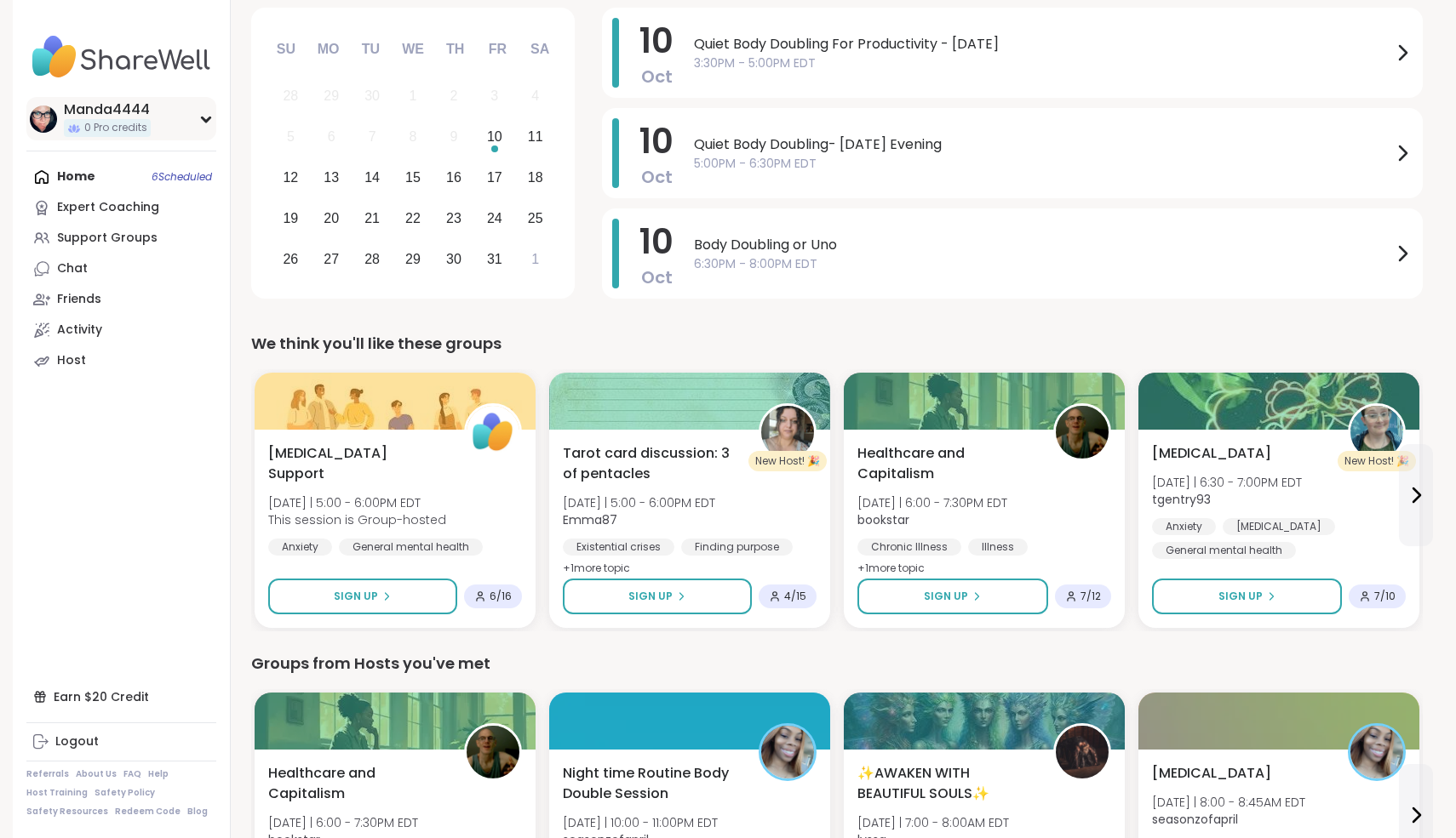
click at [51, 109] on img at bounding box center [44, 119] width 28 height 28
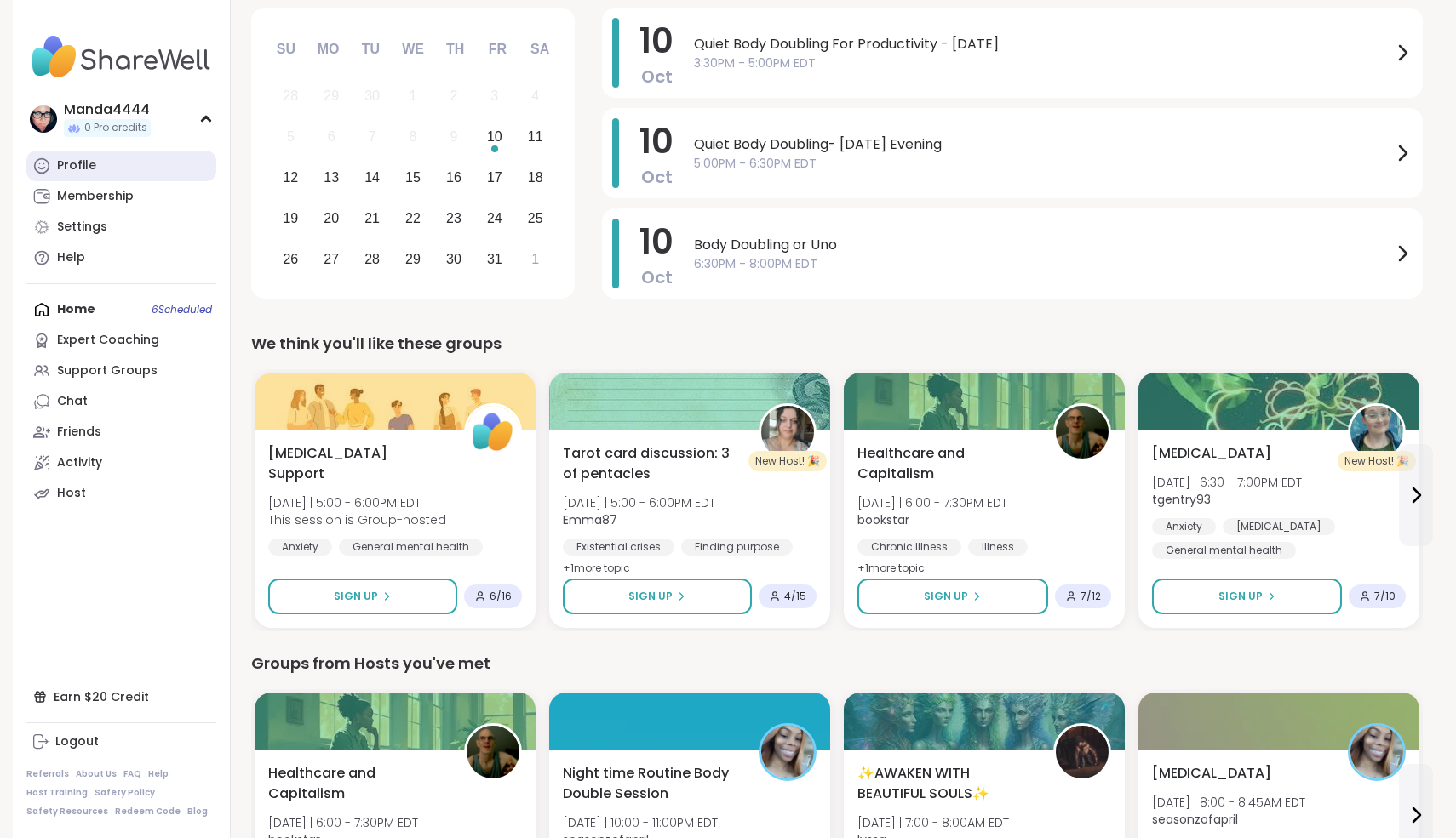
click at [61, 169] on div "Profile" at bounding box center [76, 166] width 39 height 17
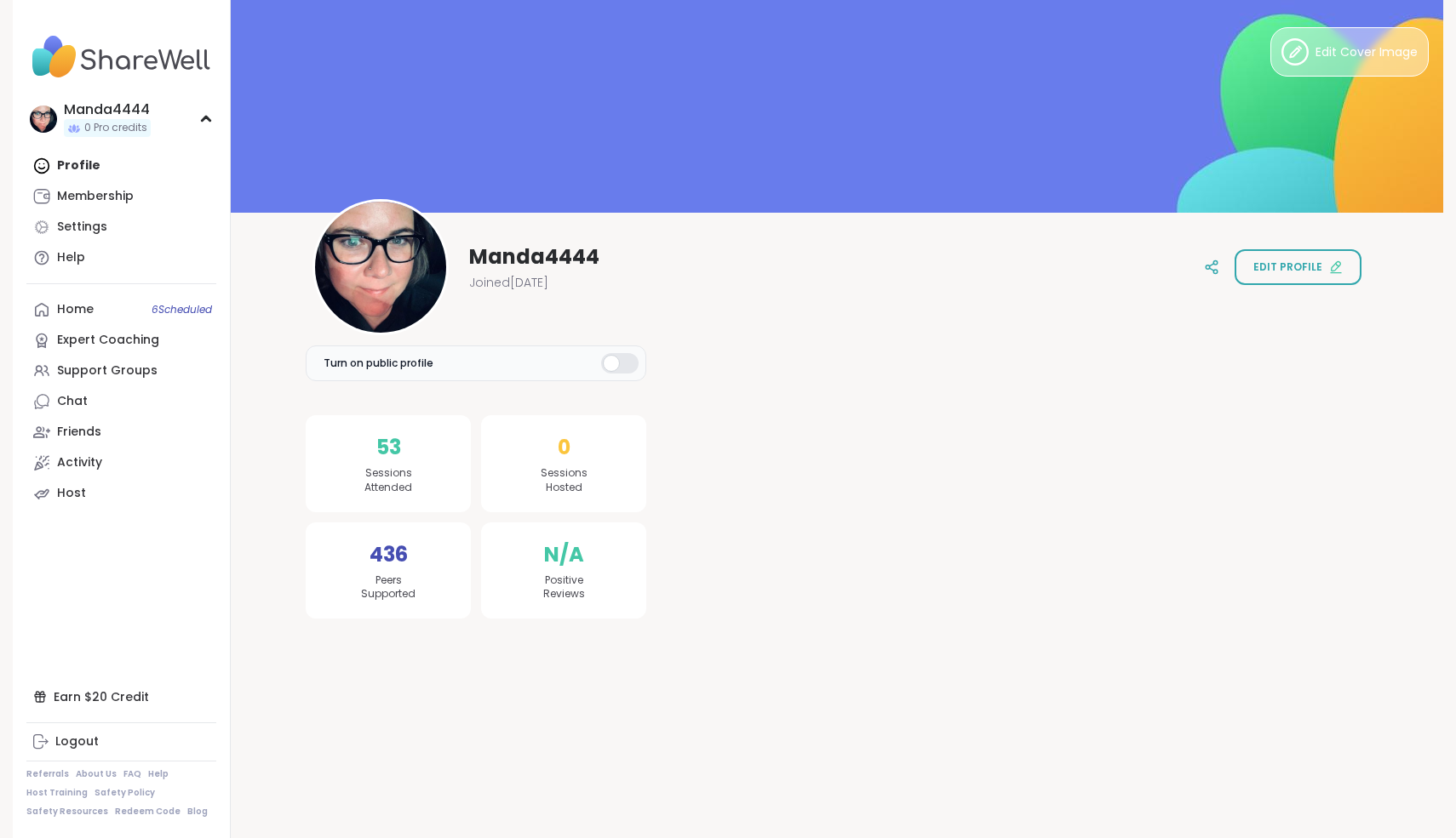
click at [1385, 63] on button "Edit Cover Image" at bounding box center [1350, 52] width 159 height 49
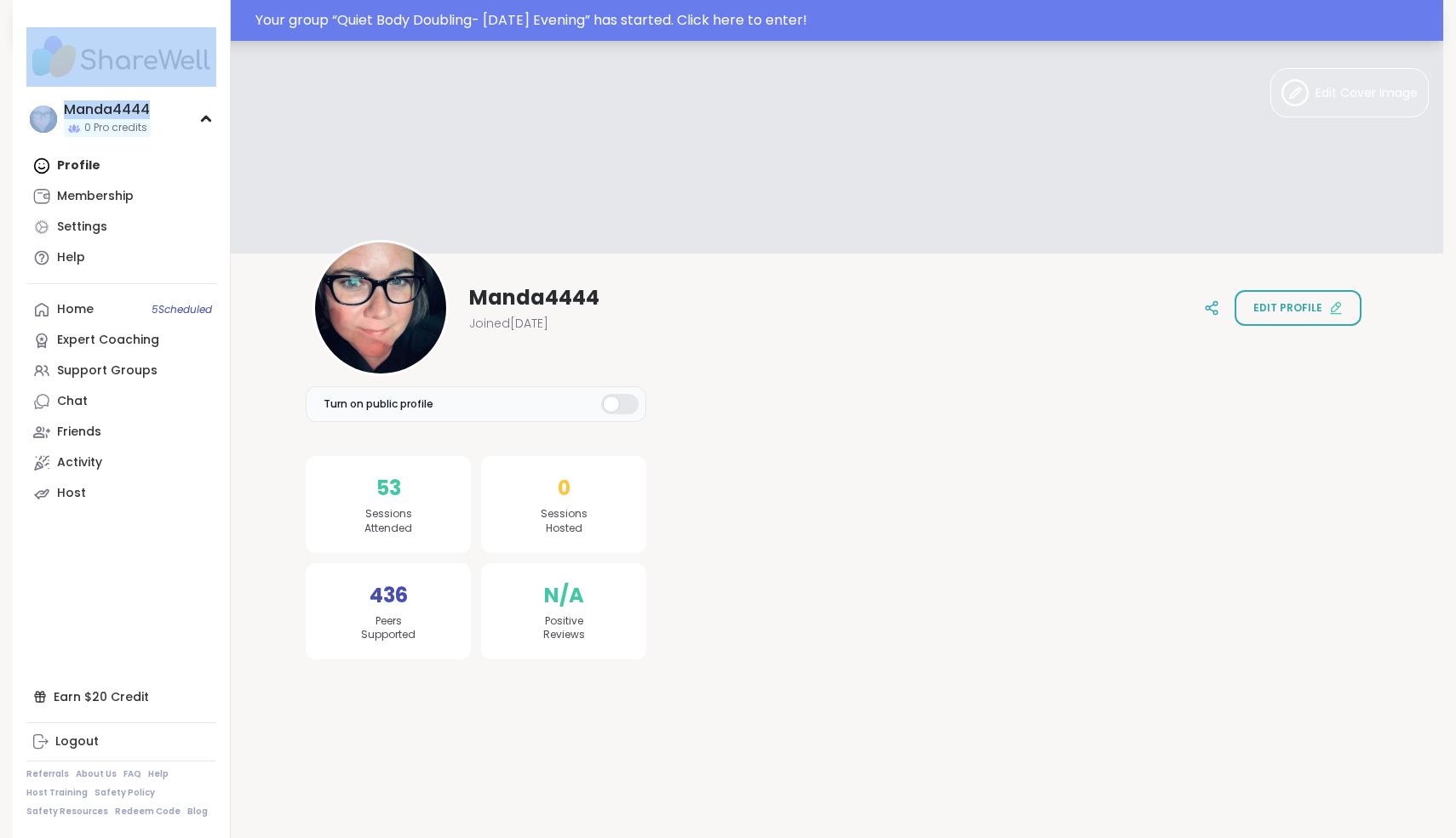
drag, startPoint x: 1161, startPoint y: 186, endPoint x: 1110, endPoint y: 39, distance: 155.6
click at [1110, 39] on div "Your group “ Quiet Body Doubling- [DATE] Evening ” has started. Click here to e…" at bounding box center [728, 440] width 1456 height 879
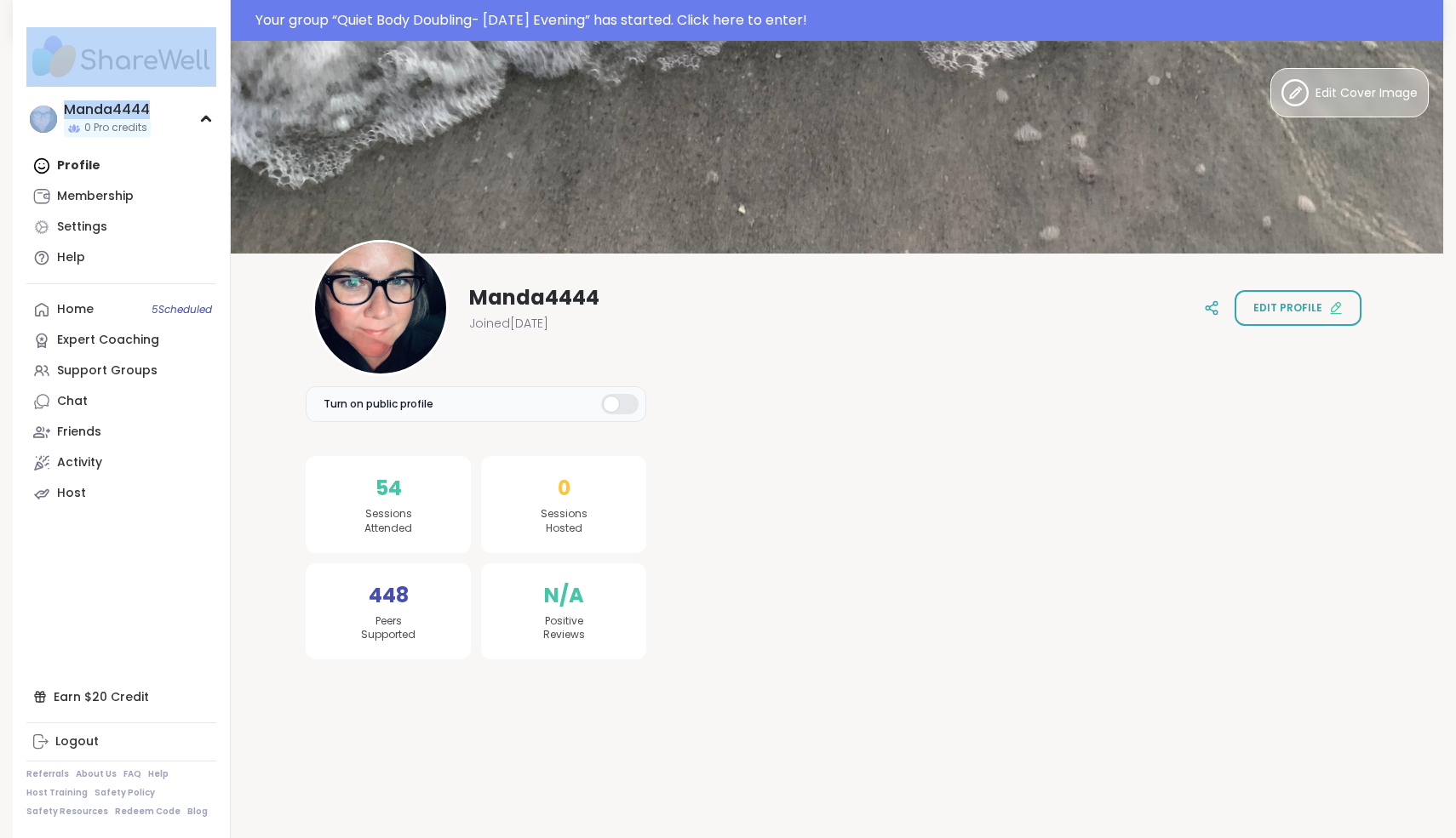
click at [1348, 105] on button "Edit Cover Image" at bounding box center [1350, 92] width 159 height 49
click at [73, 306] on div "Home 5 Scheduled" at bounding box center [75, 310] width 36 height 17
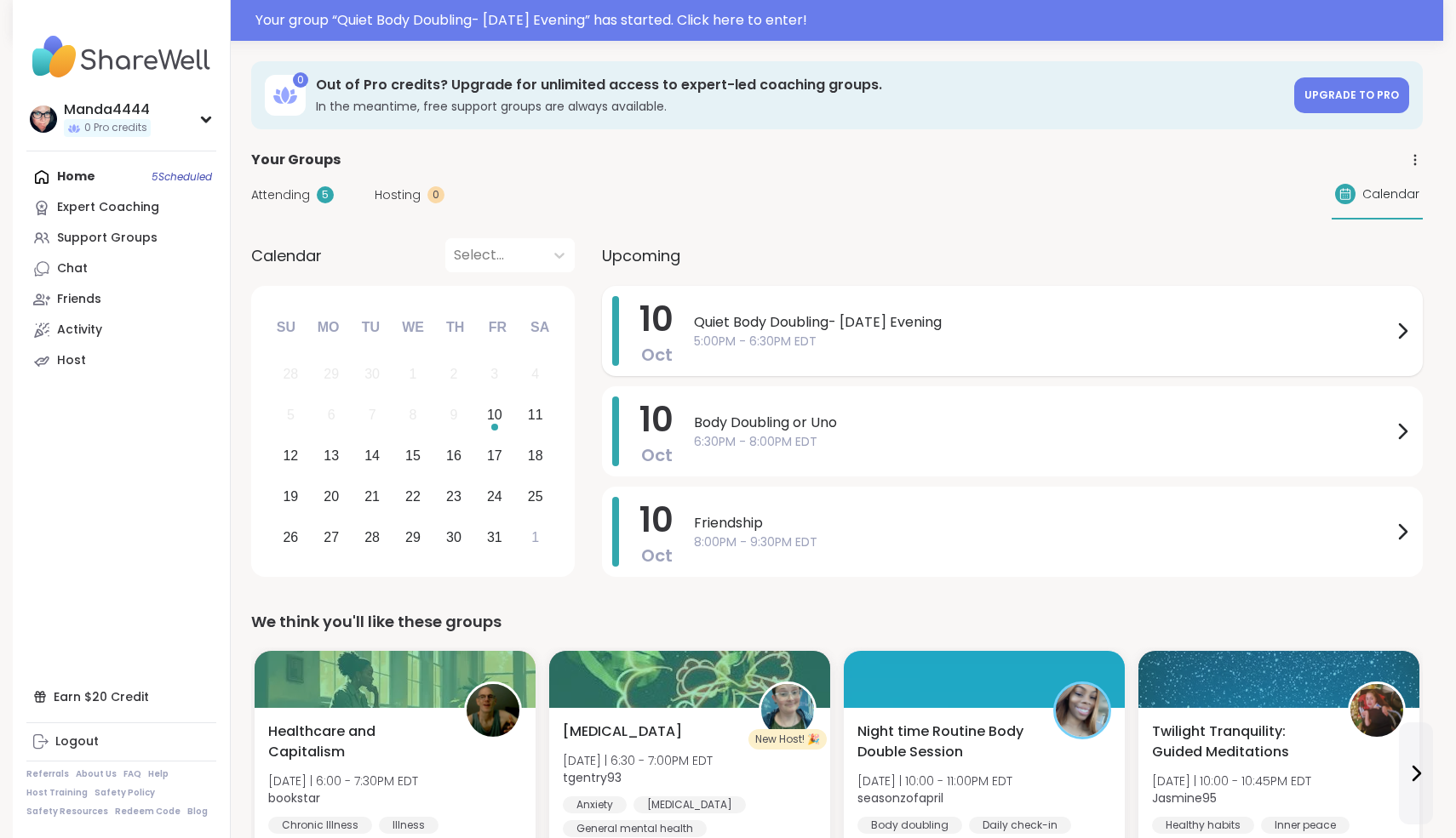
click at [1108, 328] on span "Quiet Body Doubling- [DATE] Evening" at bounding box center [1043, 322] width 698 height 21
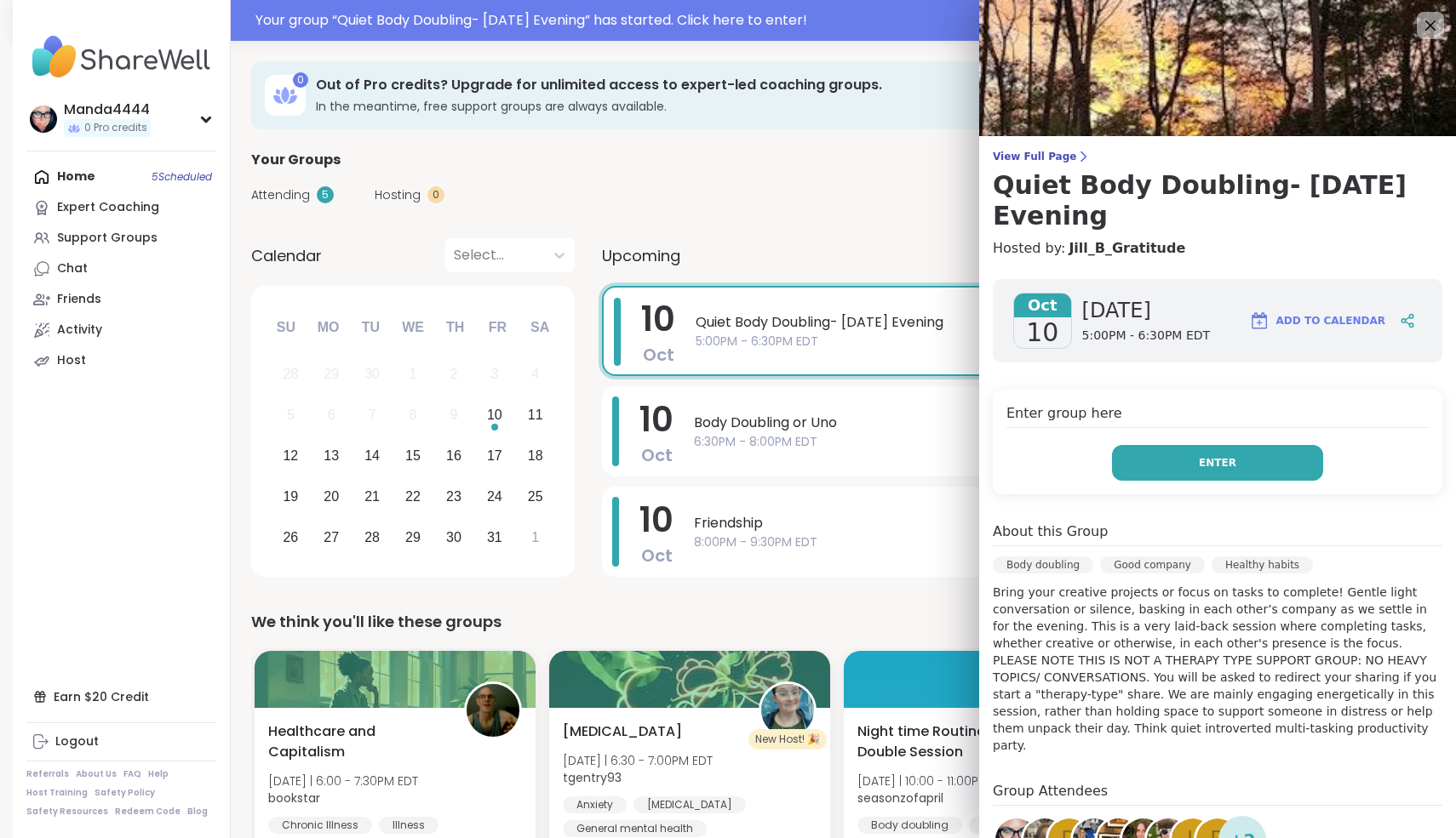
click at [1226, 455] on span "Enter" at bounding box center [1217, 463] width 37 height 16
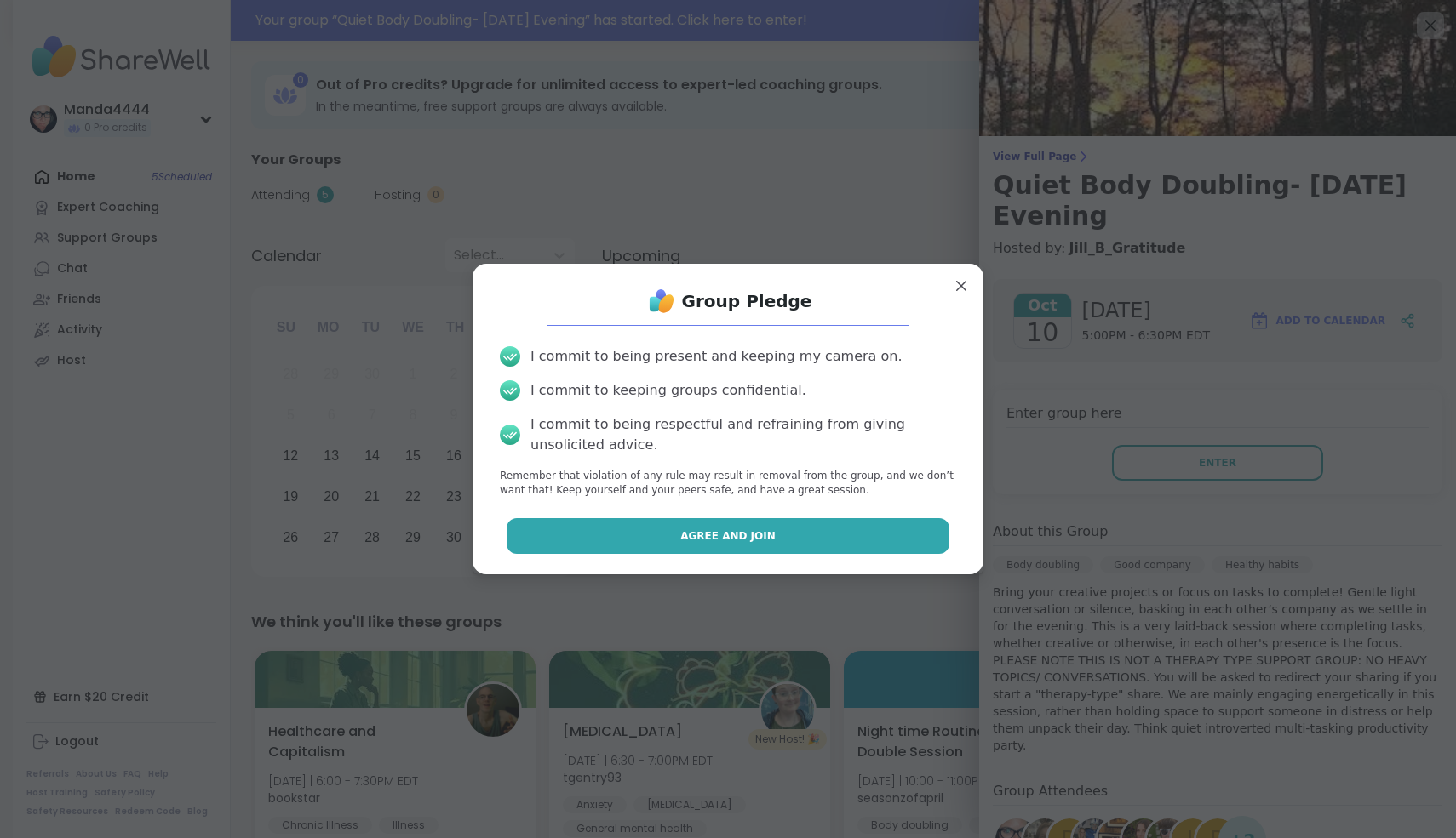
click at [700, 540] on span "Agree and Join" at bounding box center [728, 536] width 96 height 16
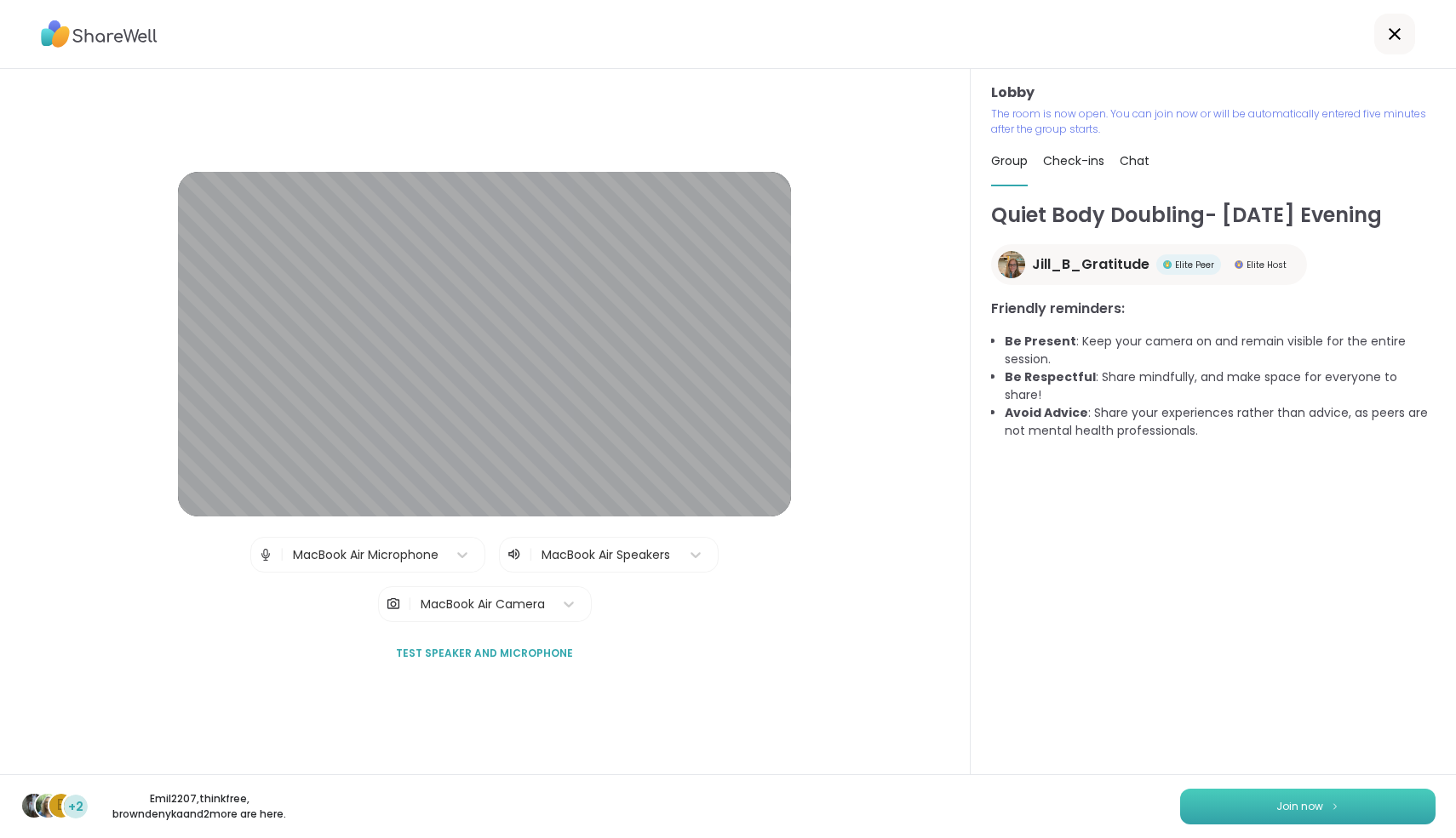
click at [1327, 807] on button "Join now" at bounding box center [1308, 806] width 255 height 35
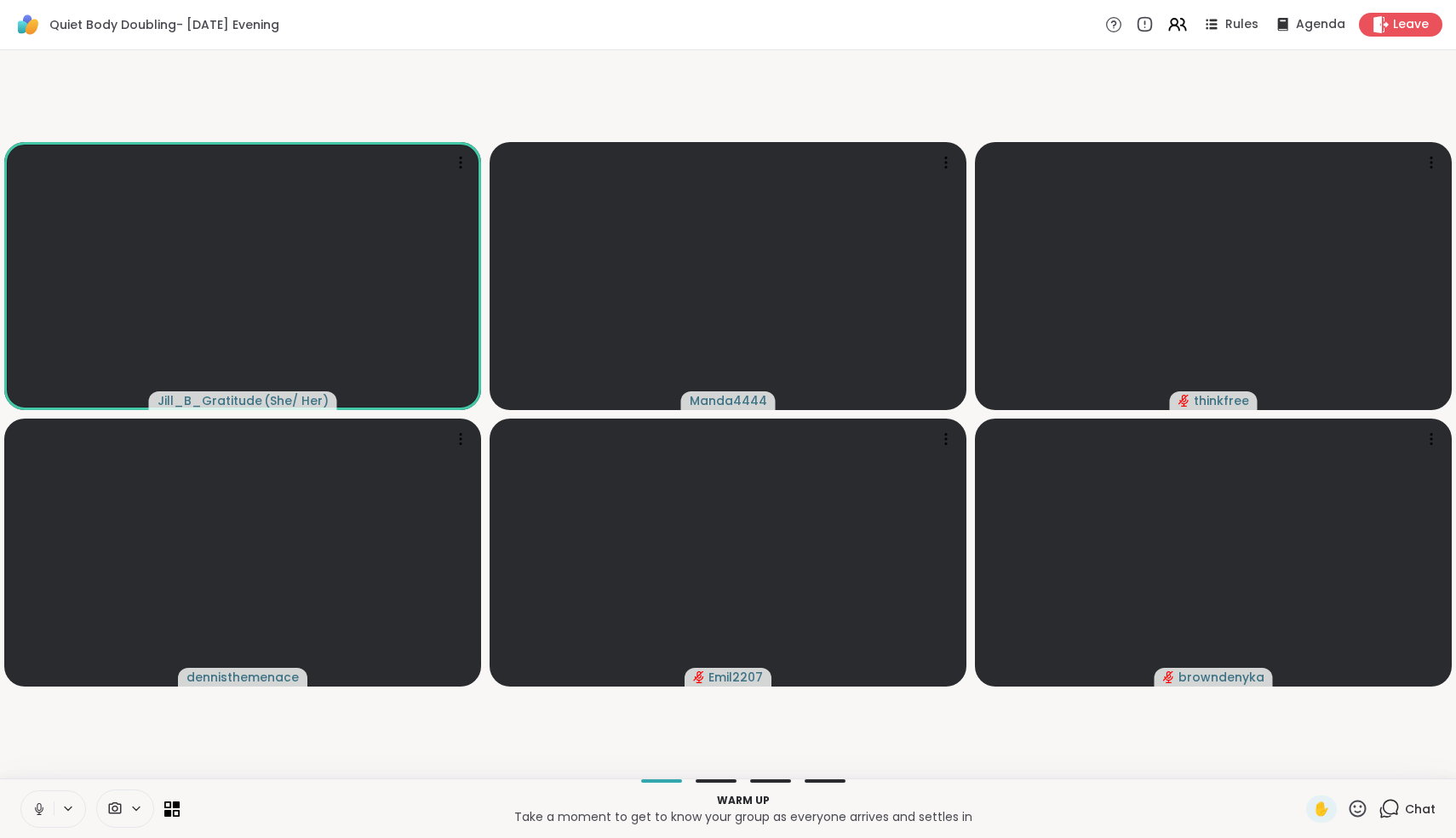
click at [33, 810] on icon at bounding box center [40, 810] width 16 height 16
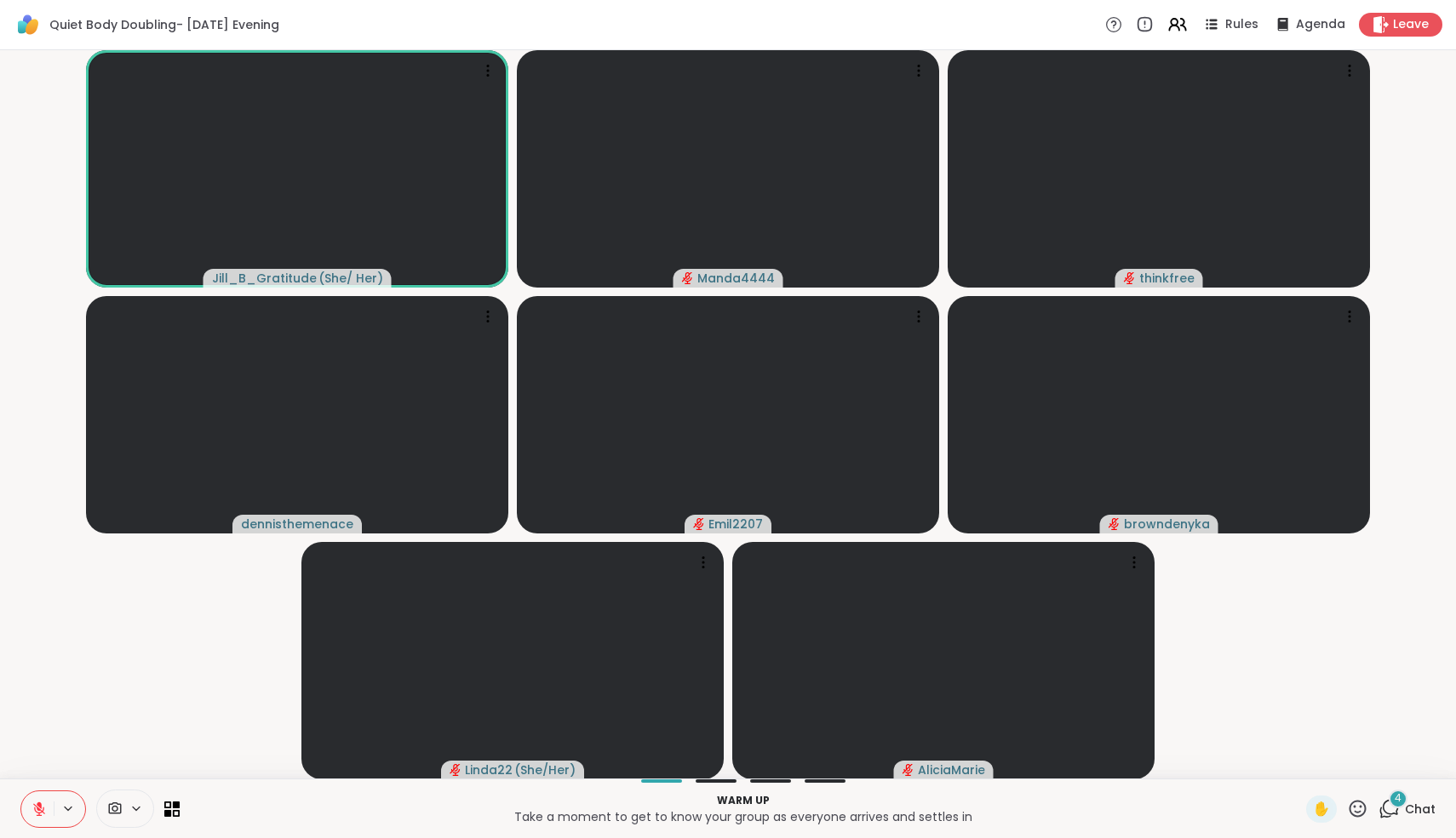
click at [1398, 814] on icon at bounding box center [1390, 808] width 16 height 16
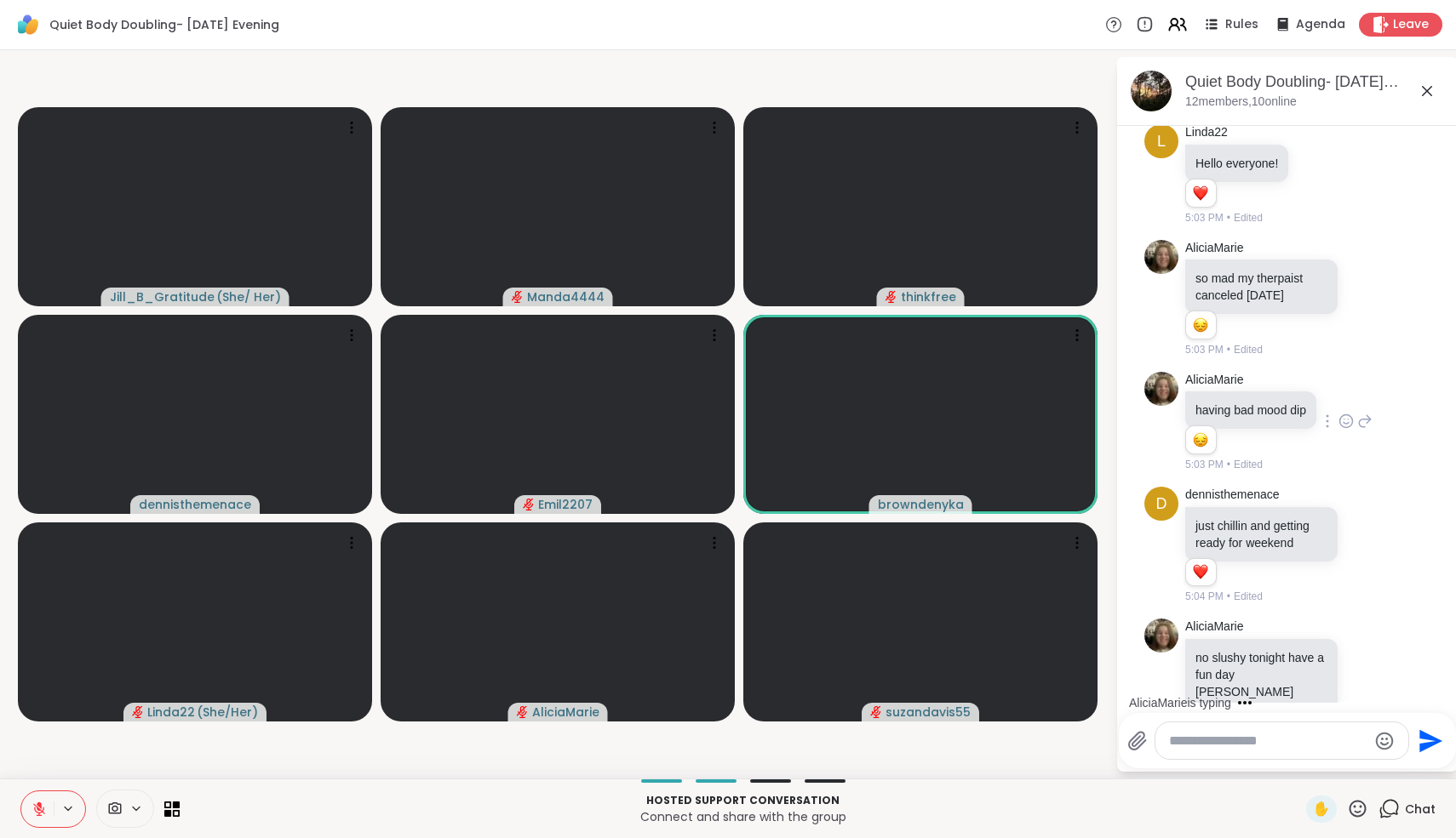
scroll to position [224, 0]
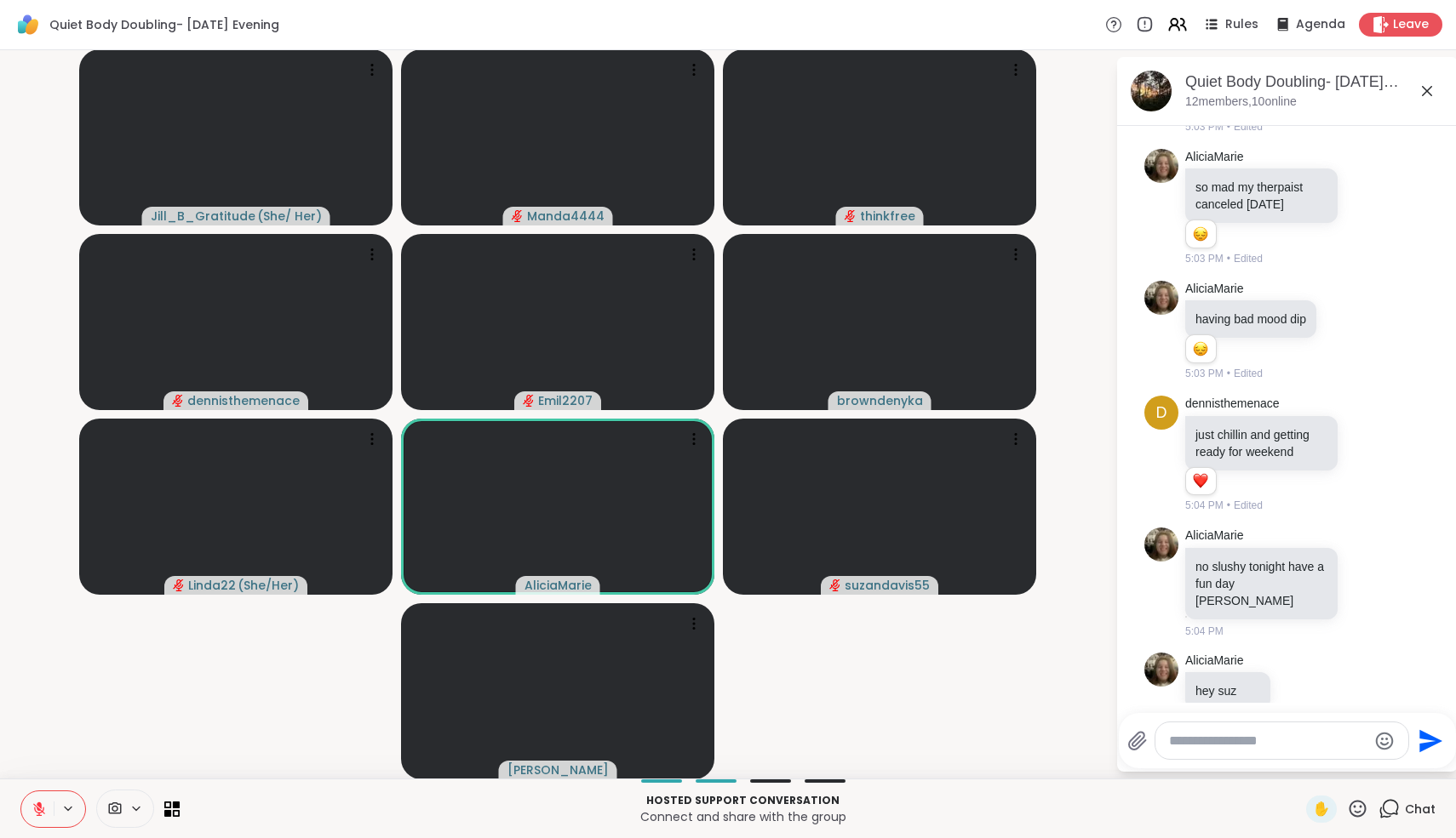
click at [1360, 799] on icon at bounding box center [1358, 809] width 22 height 22
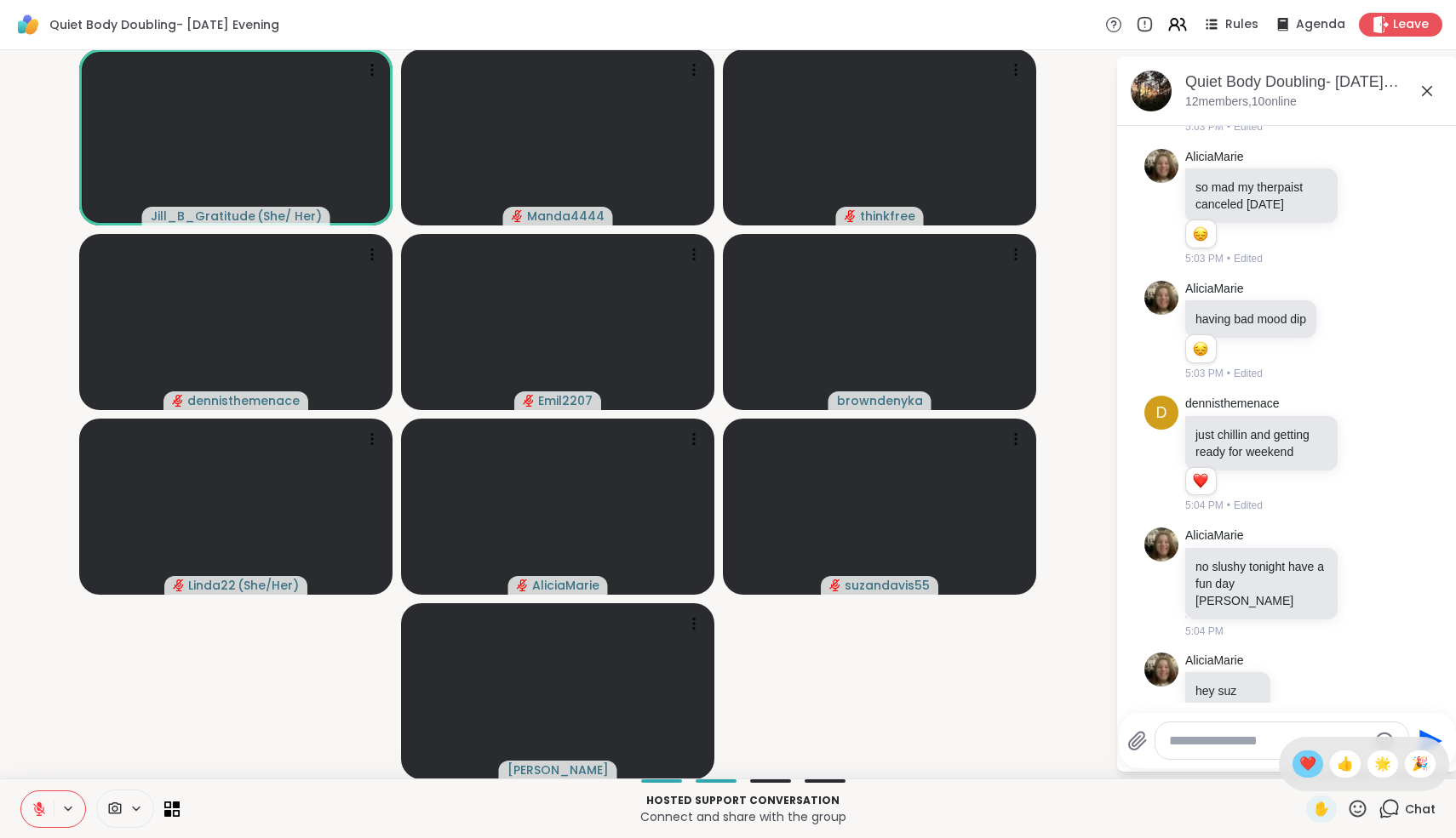
click at [1316, 767] on span "❤️" at bounding box center [1308, 765] width 17 height 21
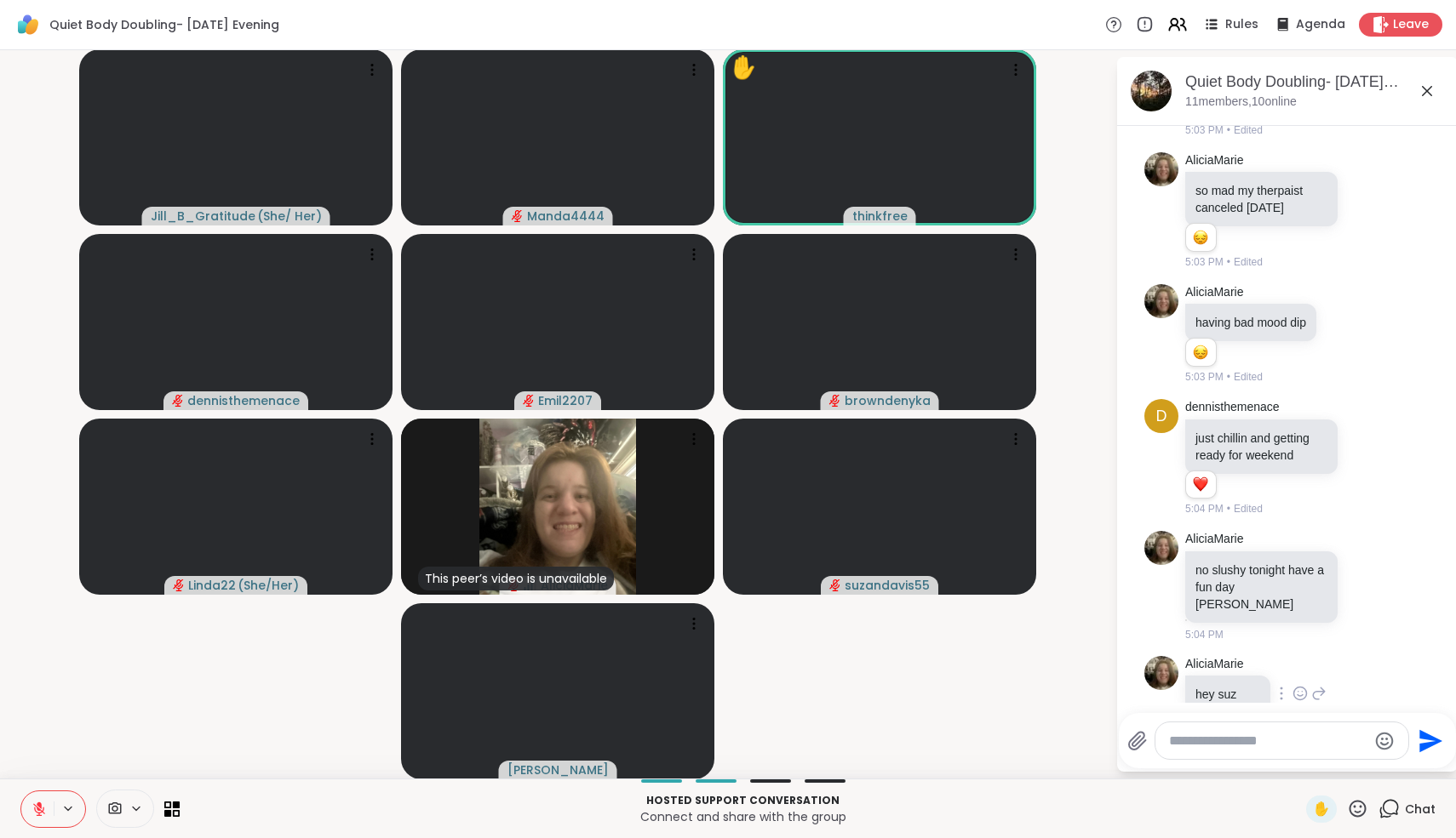
scroll to position [538, 0]
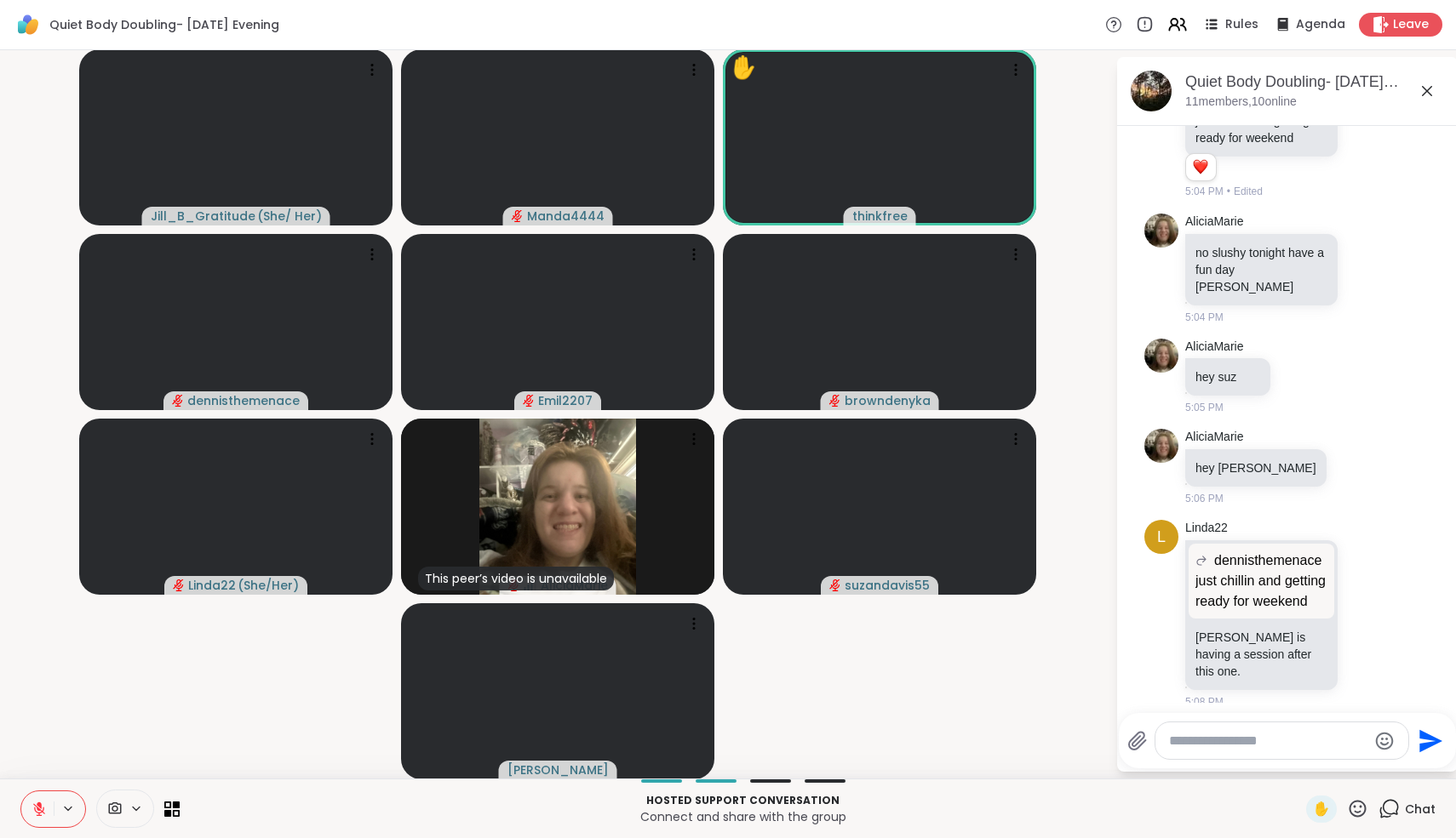
click at [1281, 741] on textarea "Type your message" at bounding box center [1268, 741] width 198 height 17
type textarea "**********"
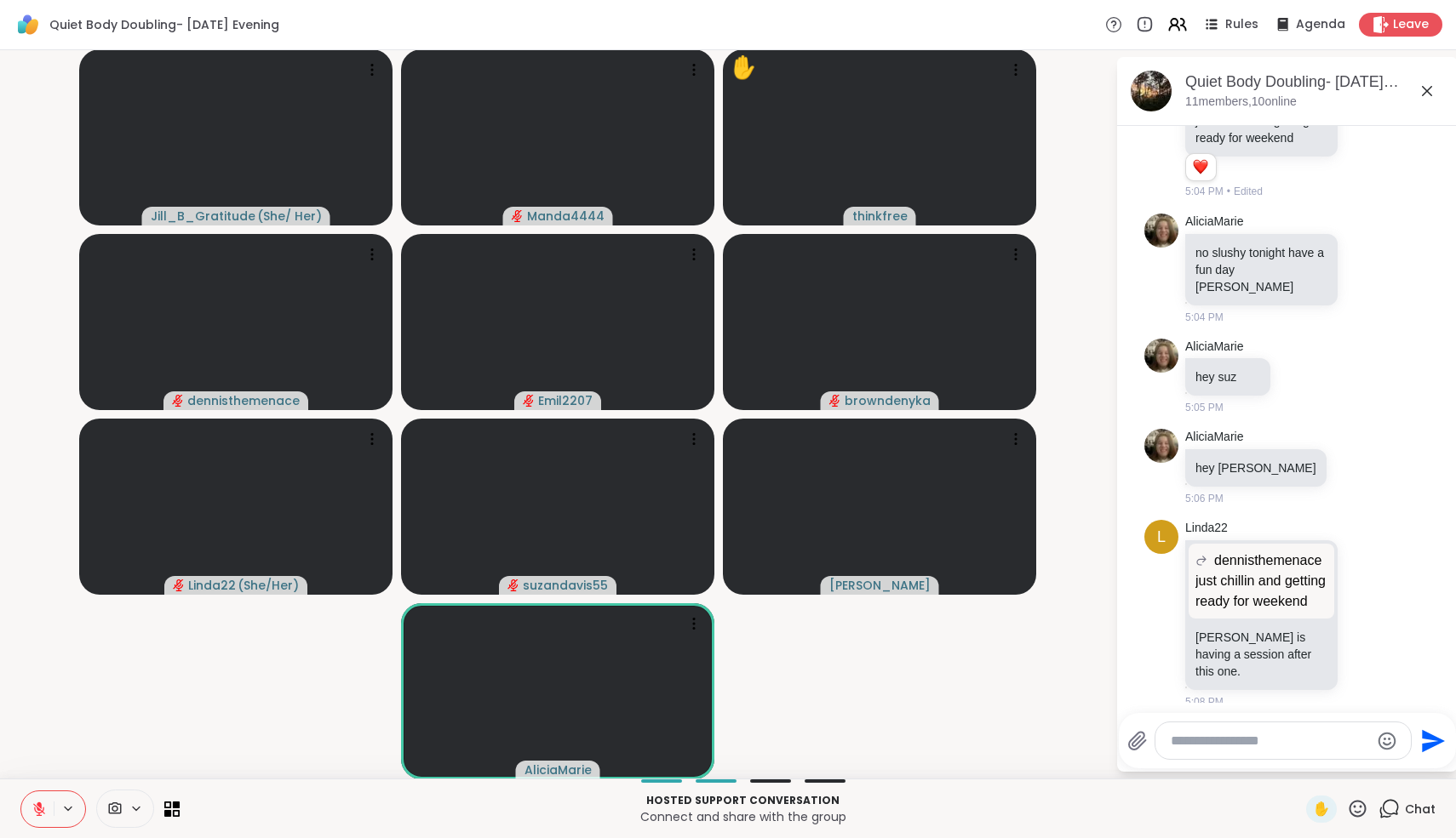
scroll to position [663, 0]
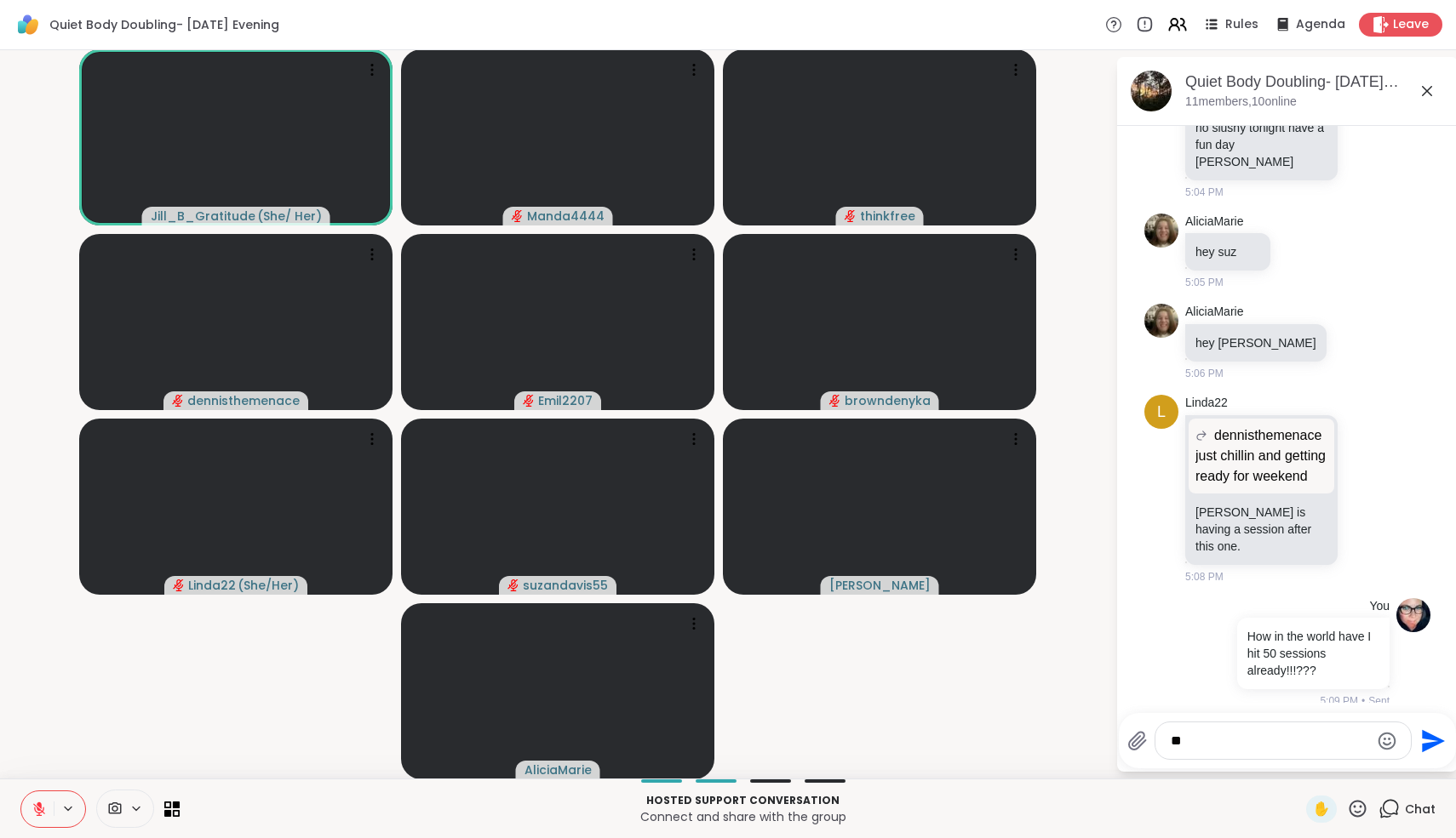
type textarea "*"
click at [1428, 90] on icon at bounding box center [1428, 91] width 10 height 10
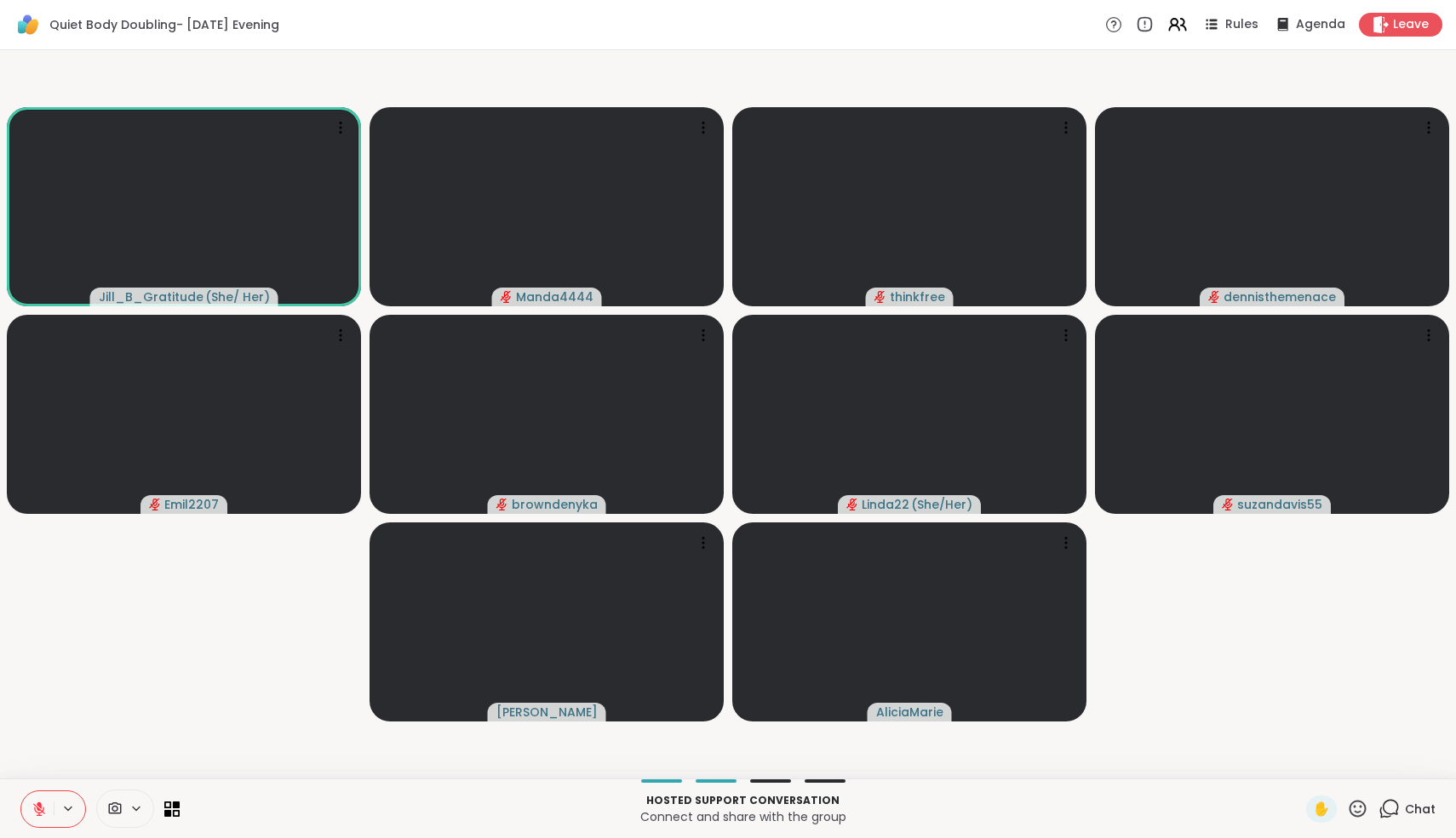
click at [1390, 814] on icon at bounding box center [1390, 808] width 16 height 16
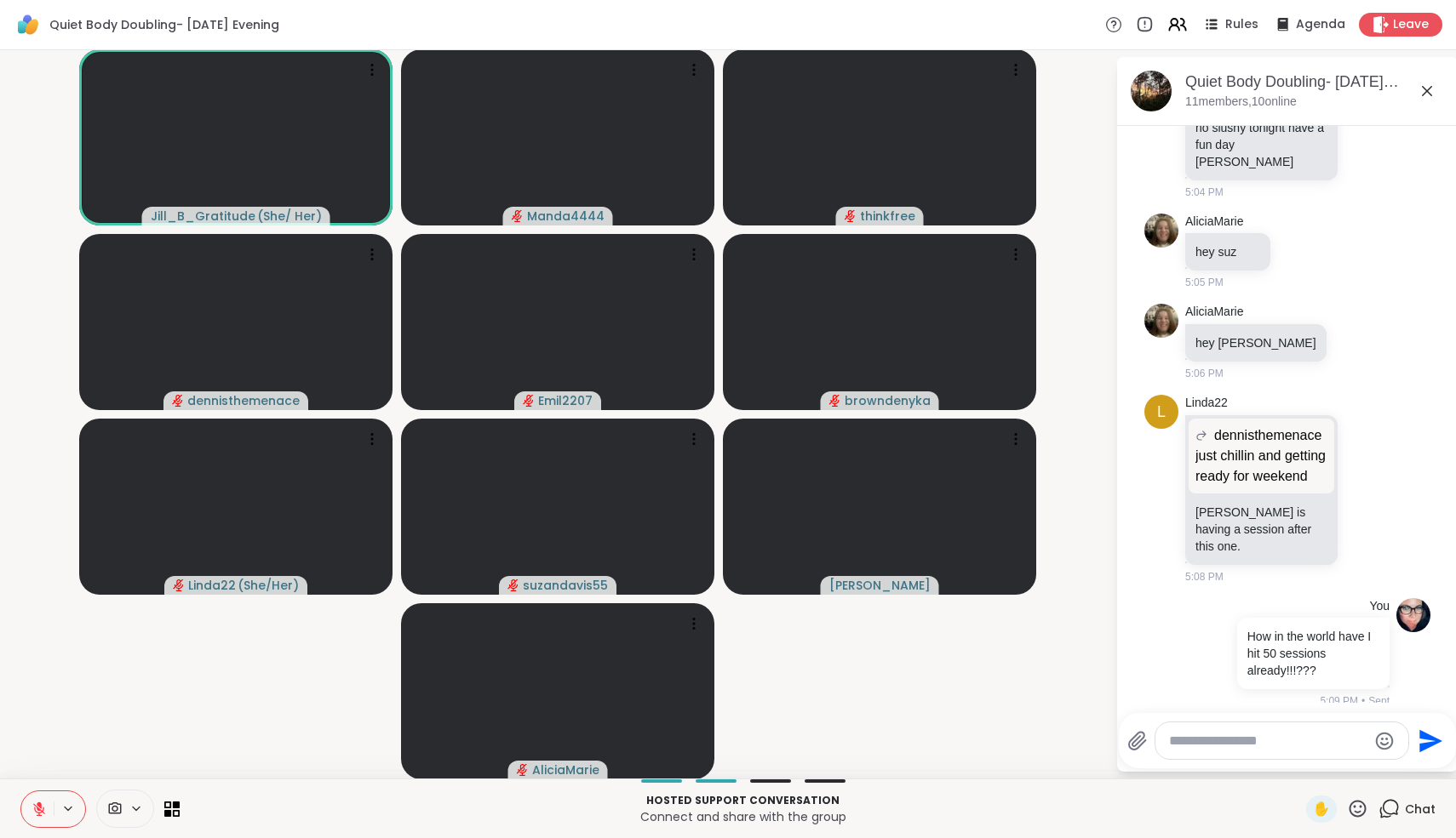
click at [1248, 747] on textarea "Type your message" at bounding box center [1268, 741] width 198 height 17
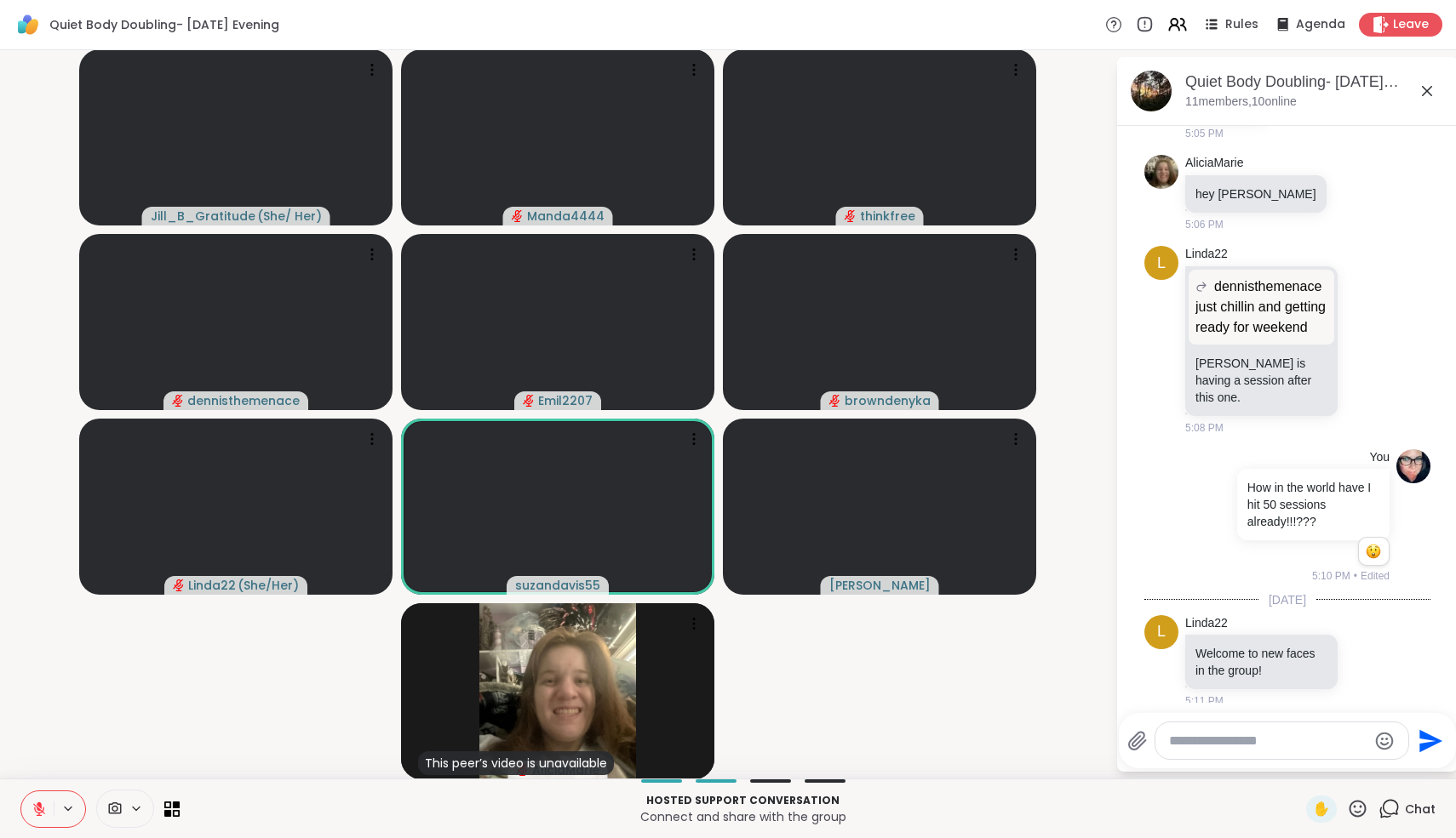
scroll to position [902, 0]
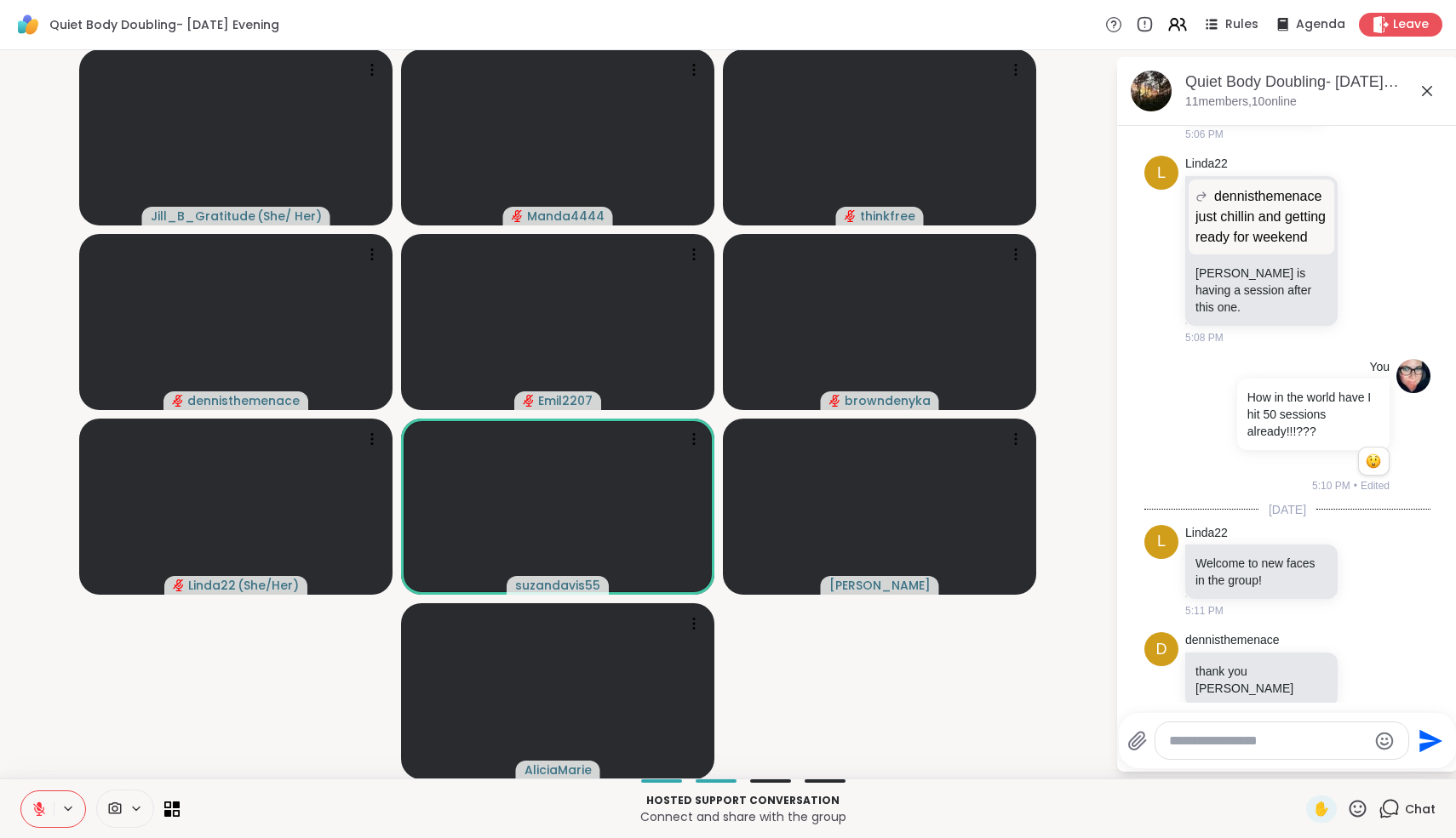
click at [1368, 817] on icon at bounding box center [1358, 809] width 22 height 22
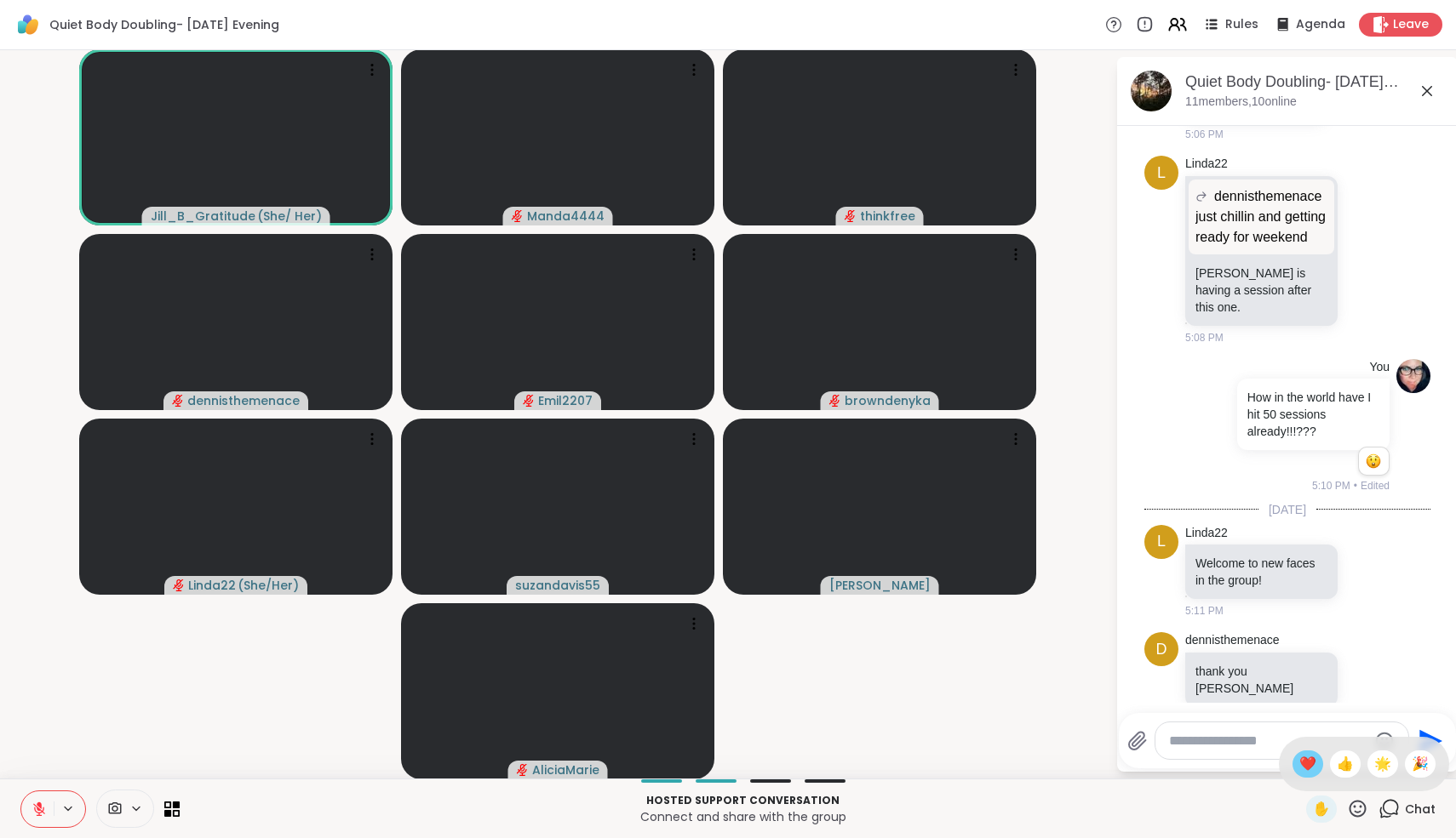
click at [1309, 761] on div "❤️" at bounding box center [1309, 765] width 31 height 28
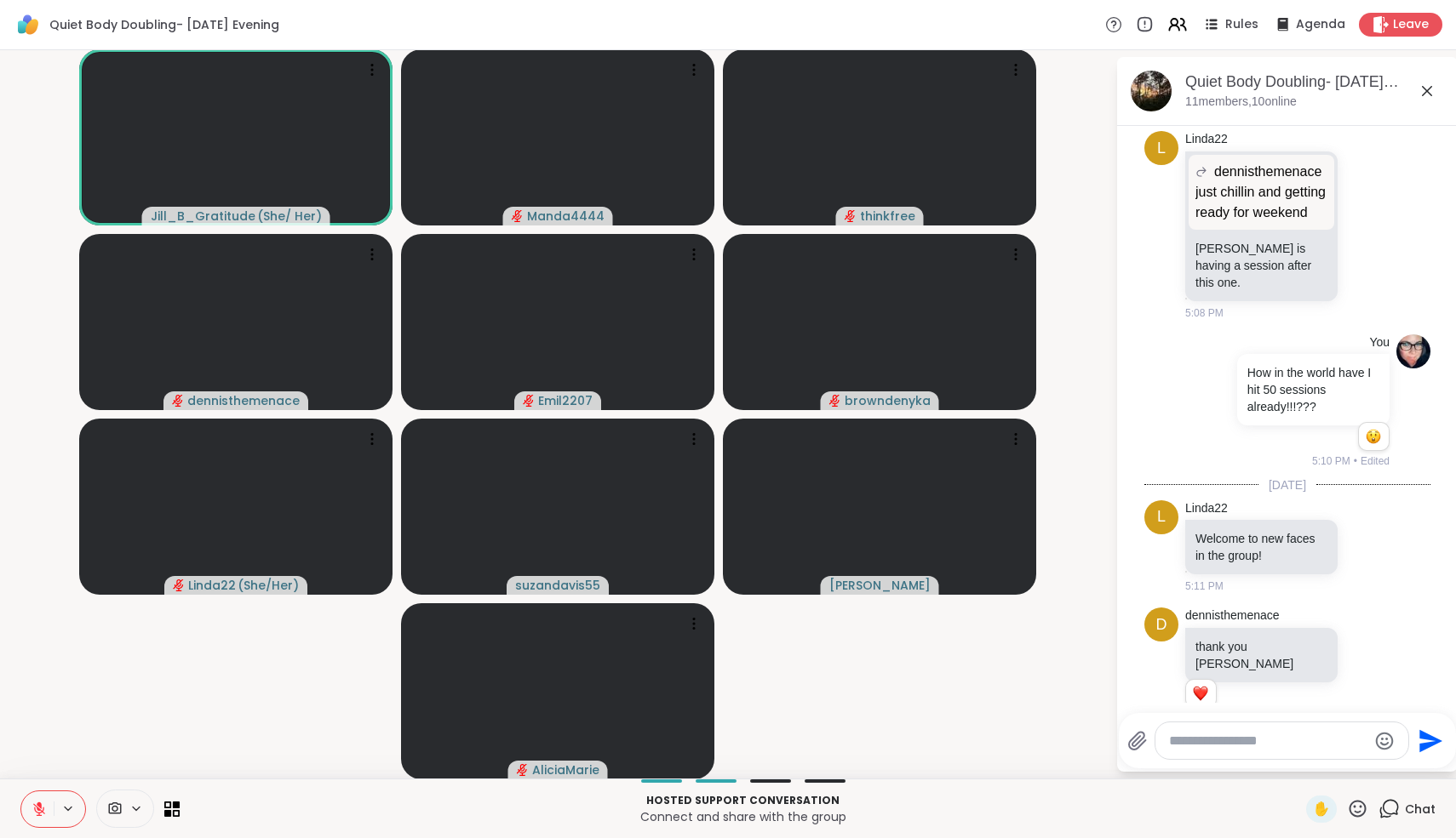
click at [1427, 97] on icon at bounding box center [1428, 91] width 21 height 21
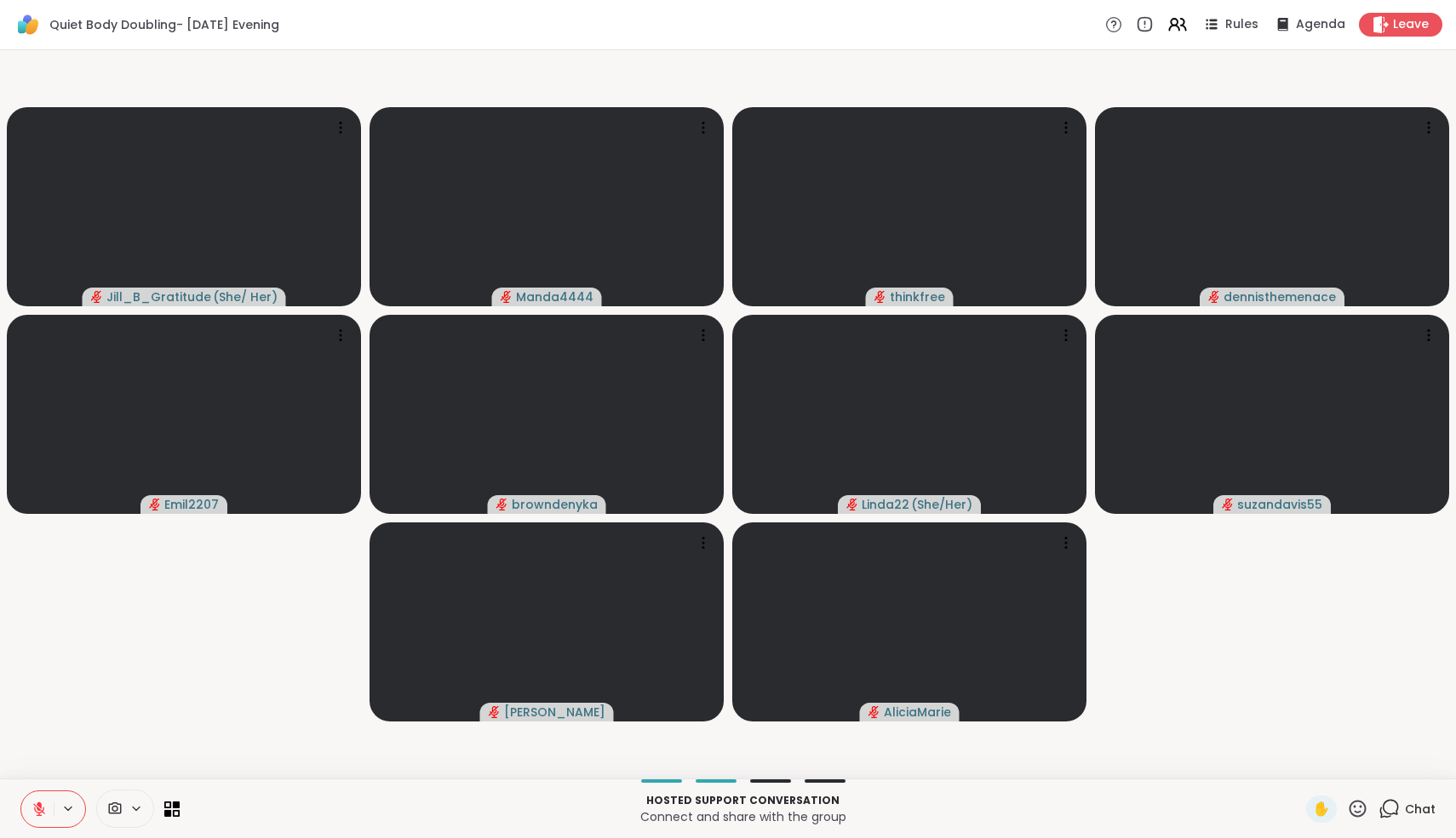
click at [35, 801] on button at bounding box center [38, 809] width 33 height 35
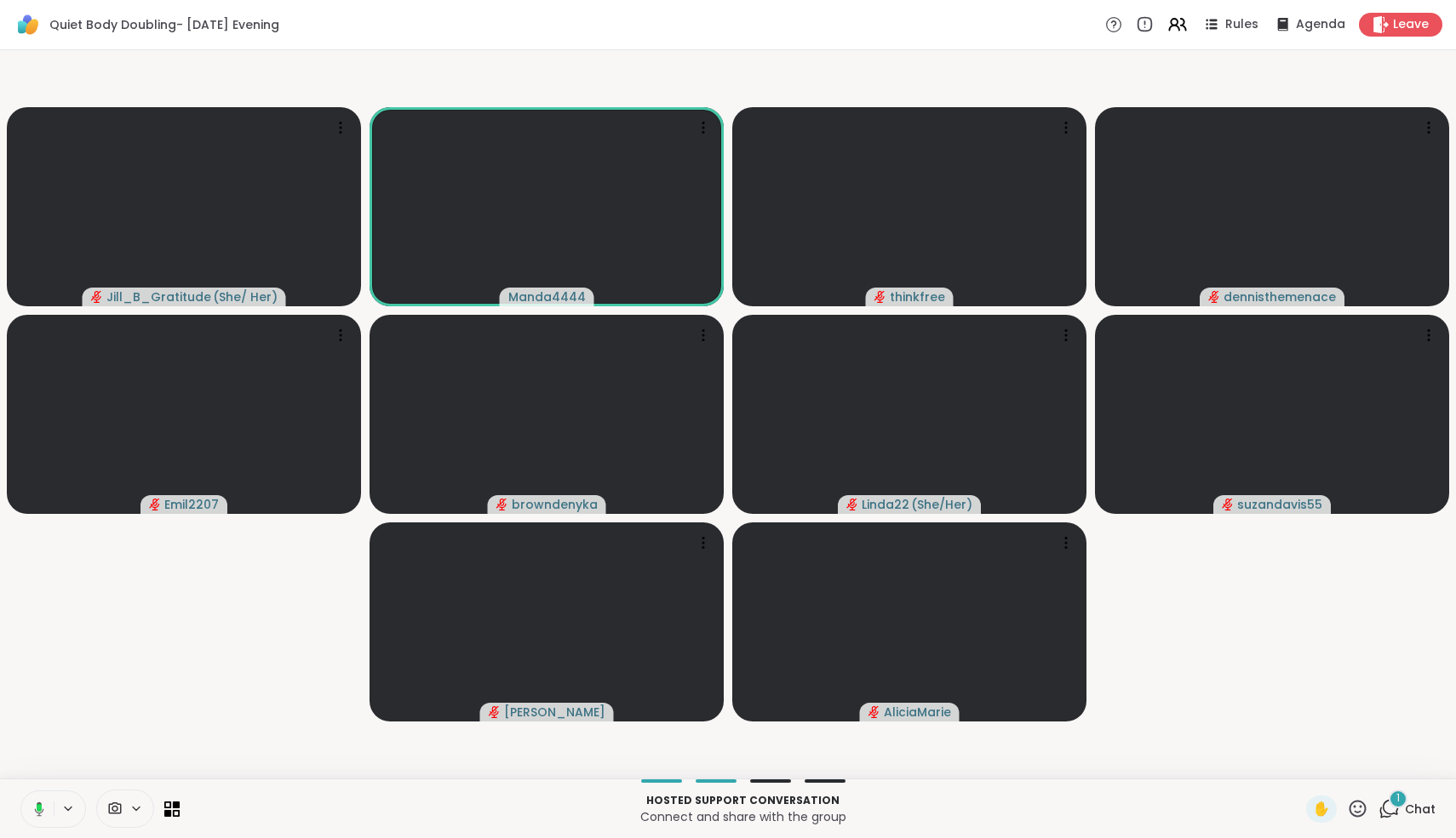
click at [30, 806] on icon at bounding box center [37, 810] width 16 height 16
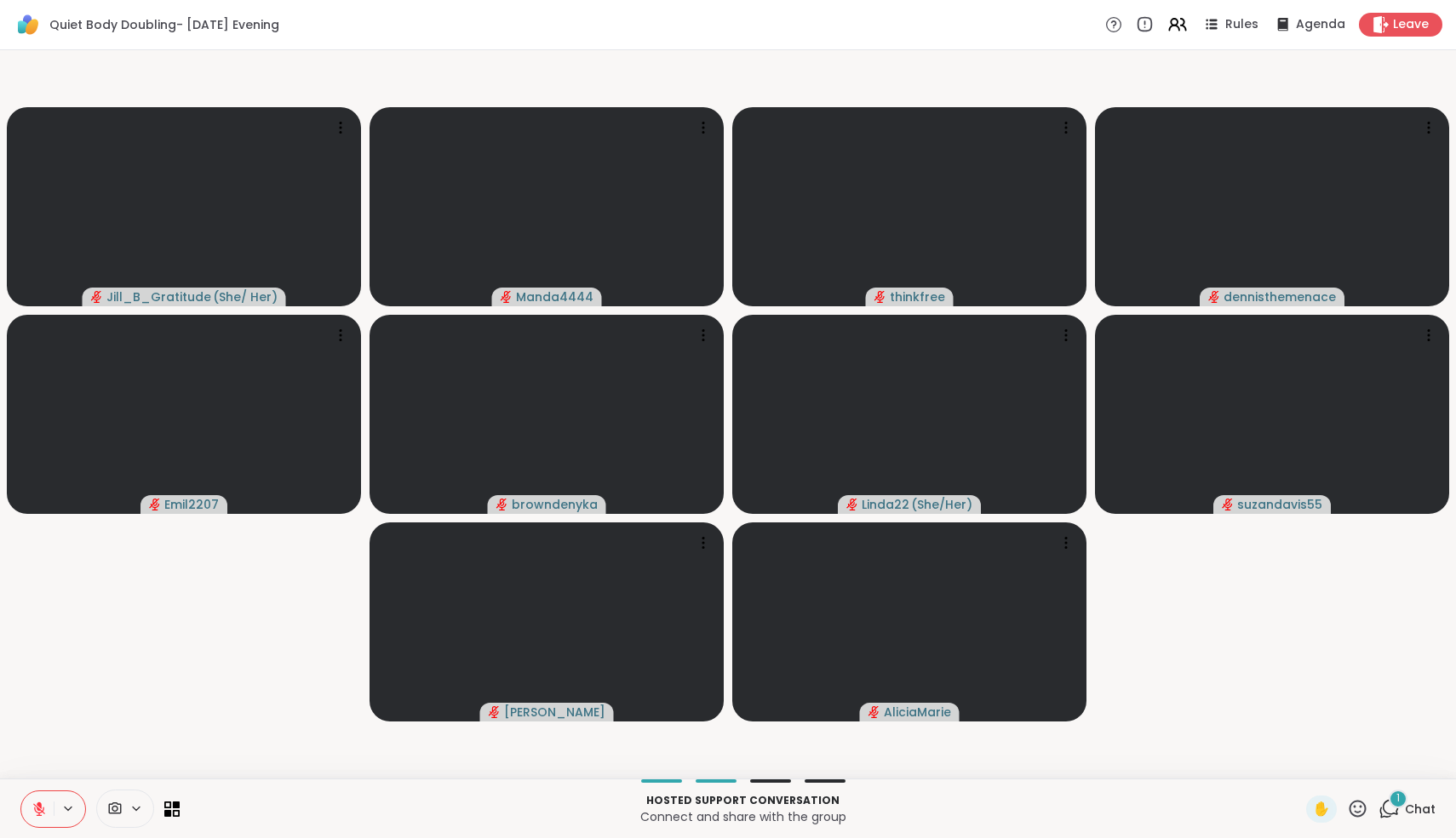
click at [1396, 807] on div "1" at bounding box center [1398, 799] width 19 height 19
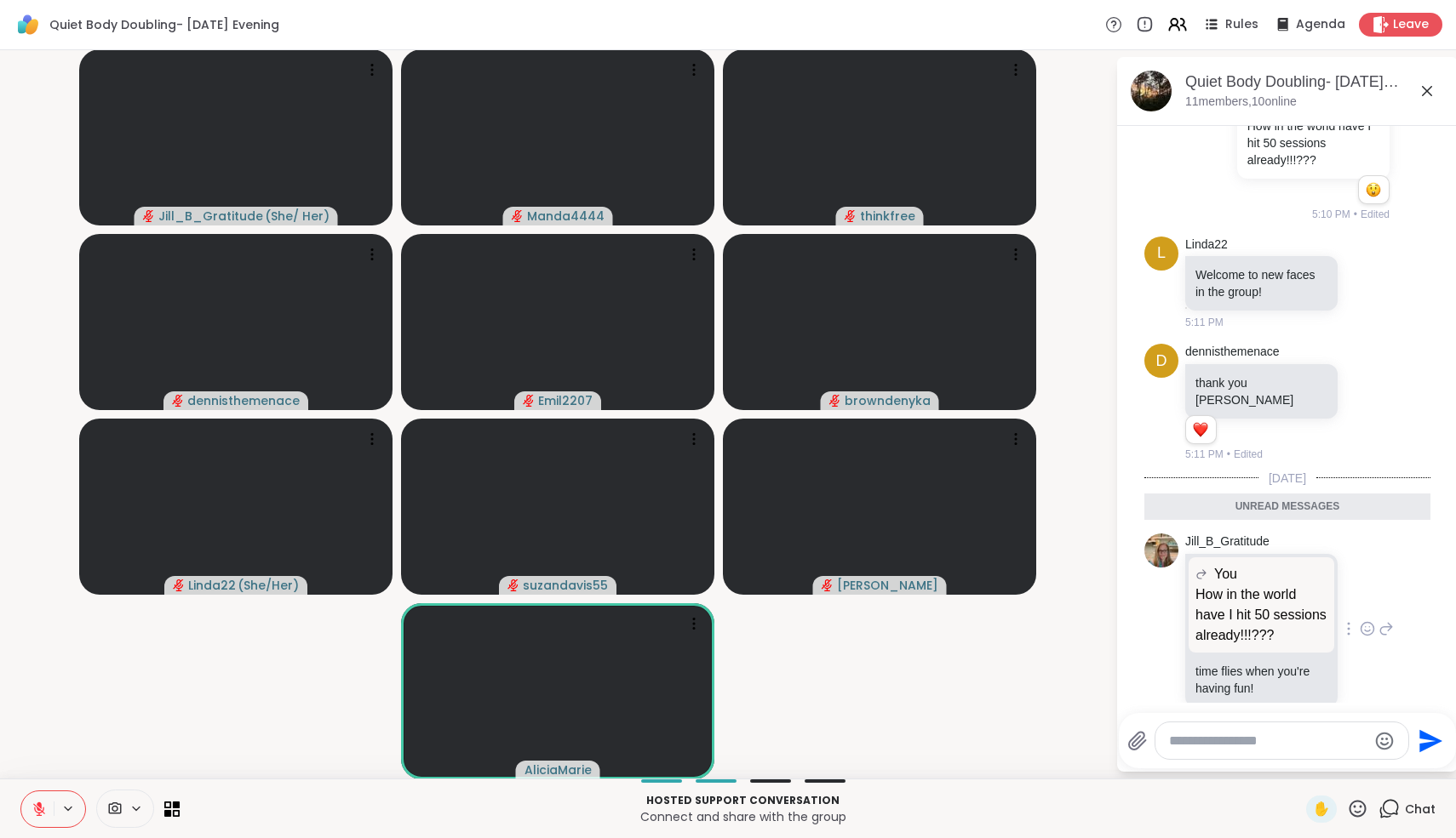
scroll to position [1198, 0]
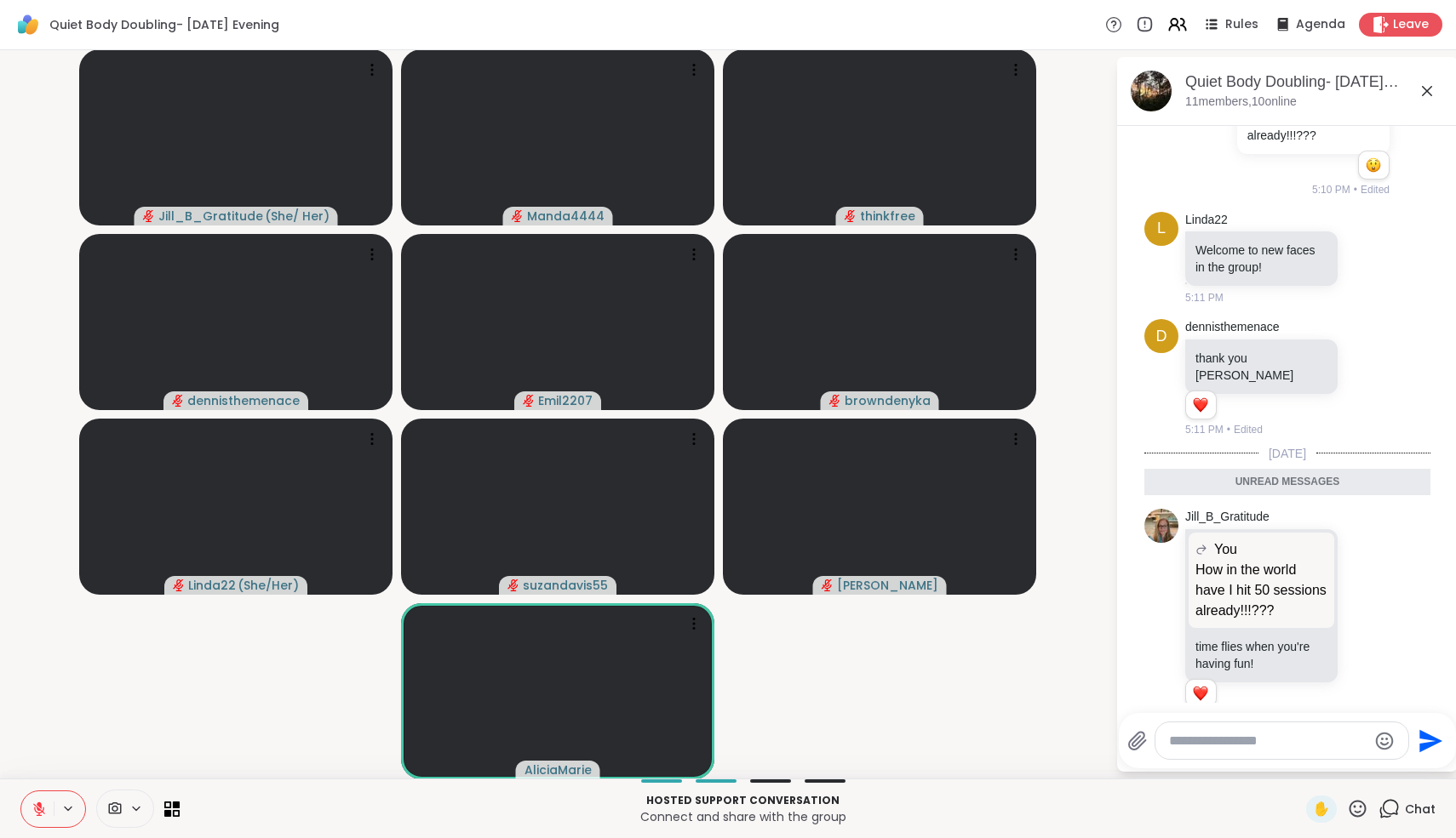
click at [47, 807] on button at bounding box center [38, 809] width 33 height 35
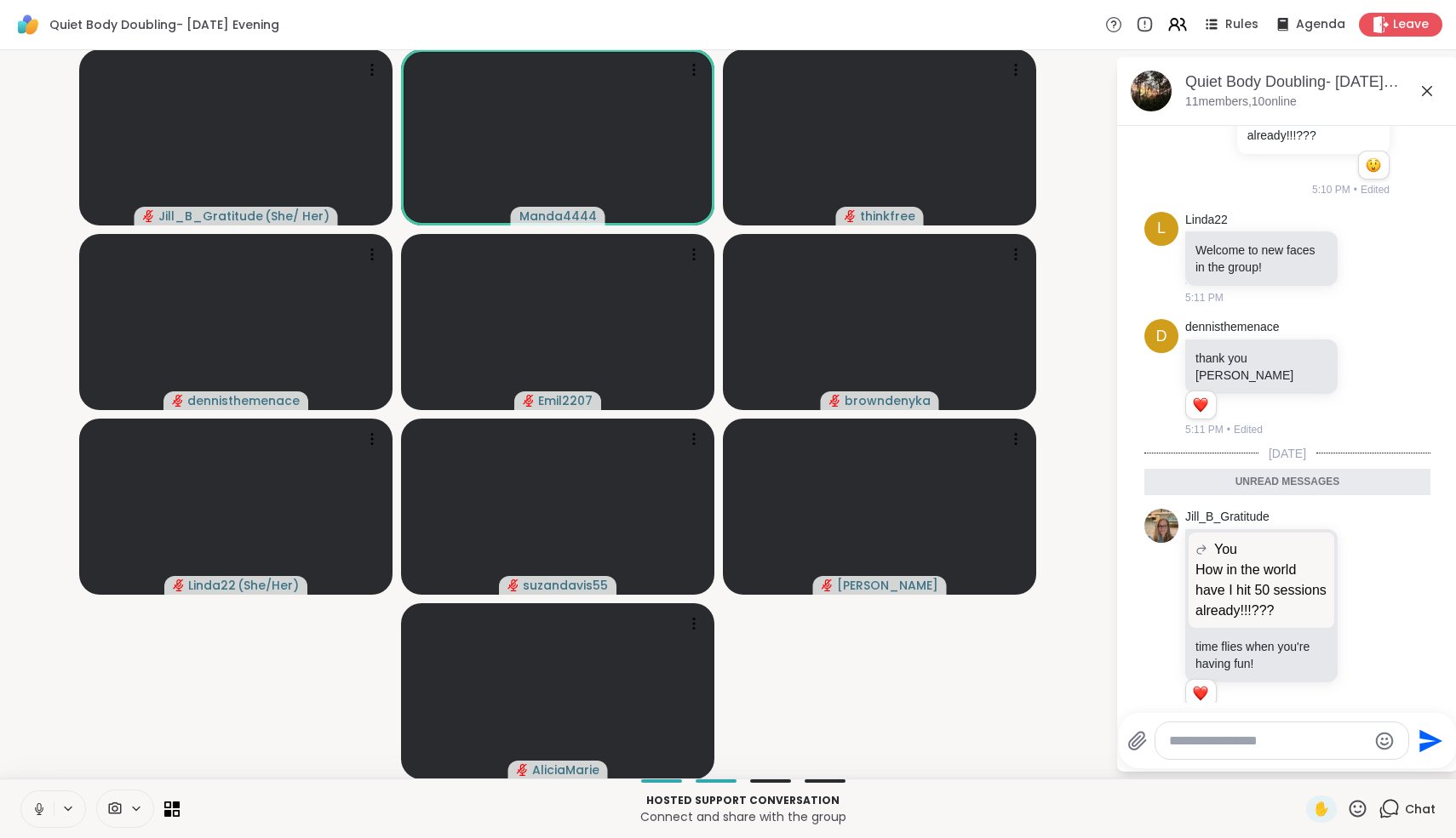
click at [47, 807] on button at bounding box center [38, 809] width 33 height 35
click at [1425, 96] on icon at bounding box center [1428, 91] width 10 height 10
